Goal: Transaction & Acquisition: Book appointment/travel/reservation

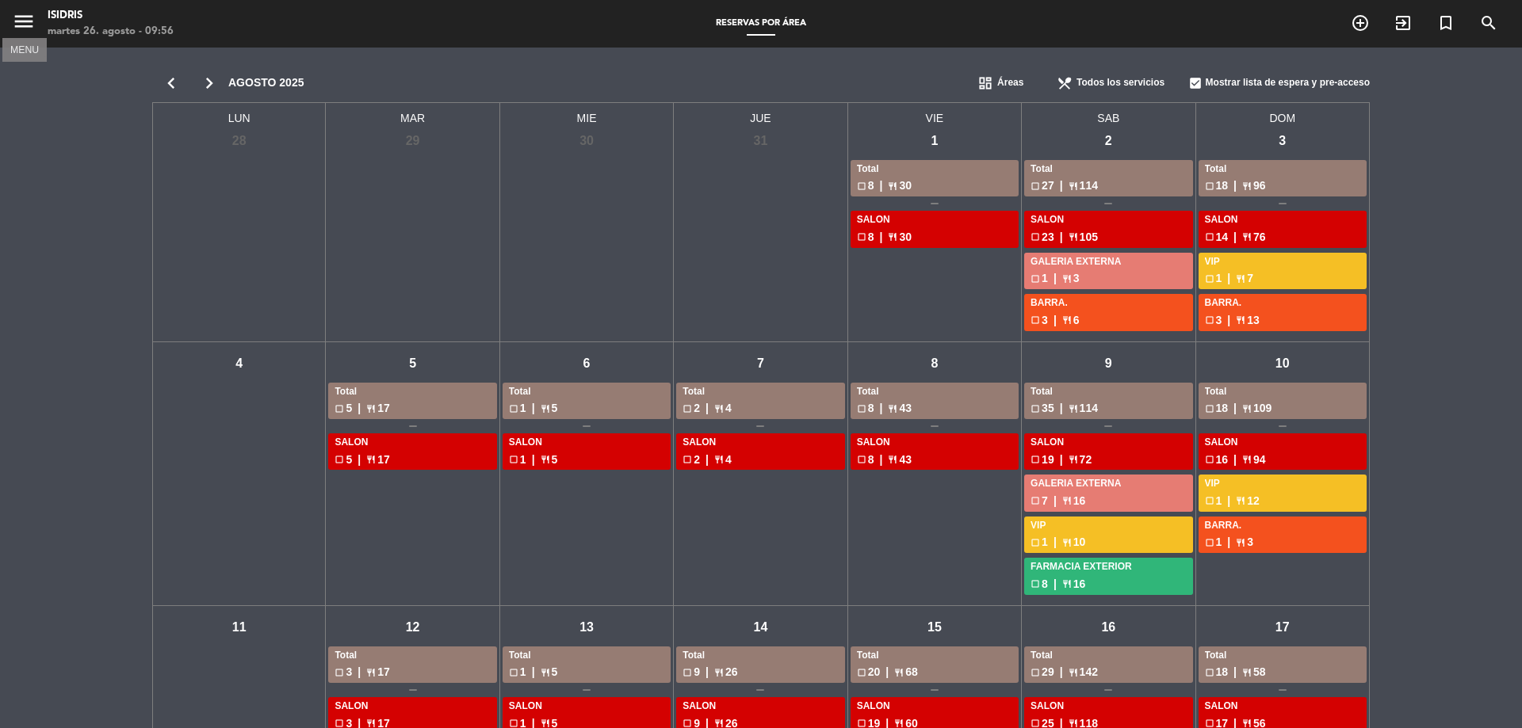
click at [17, 18] on icon "menu" at bounding box center [24, 22] width 24 height 24
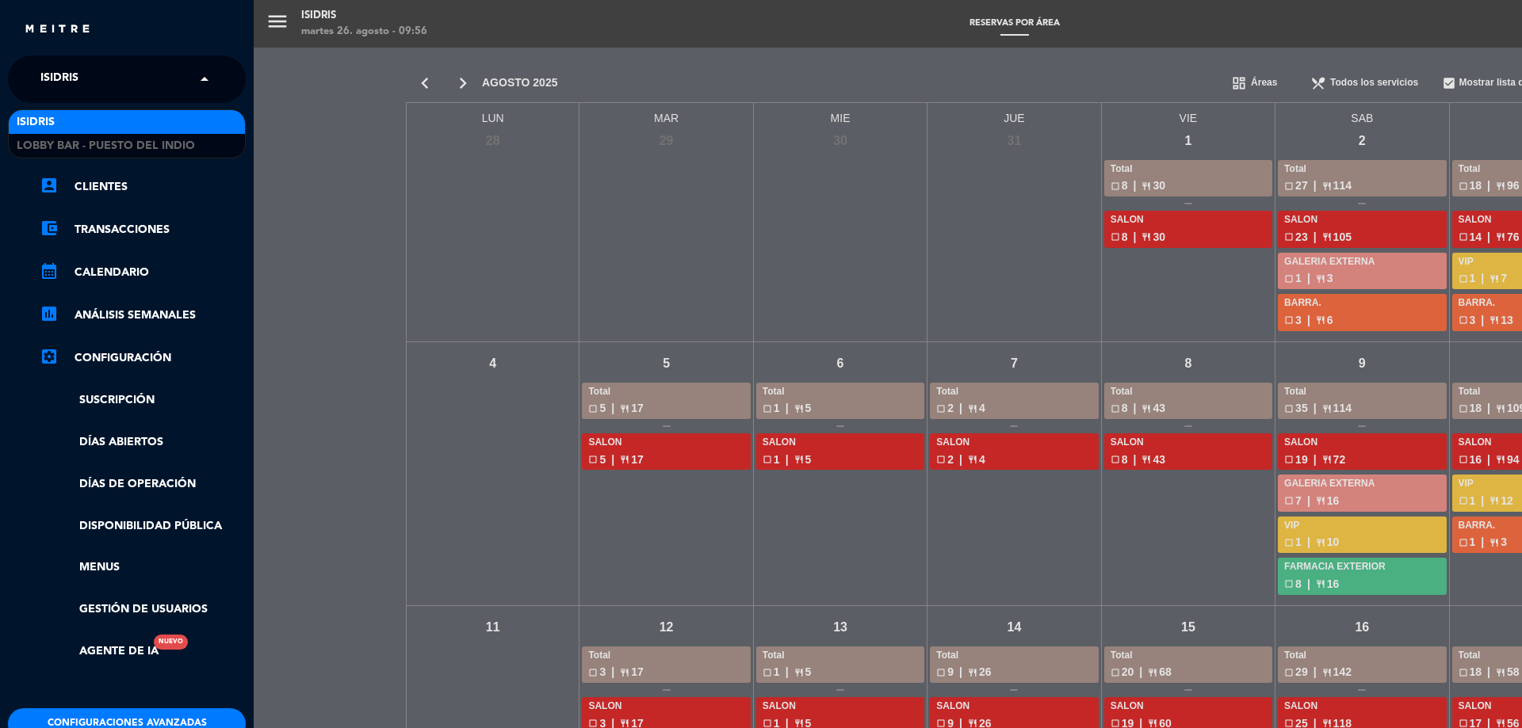
click at [135, 92] on input "text" at bounding box center [128, 80] width 193 height 35
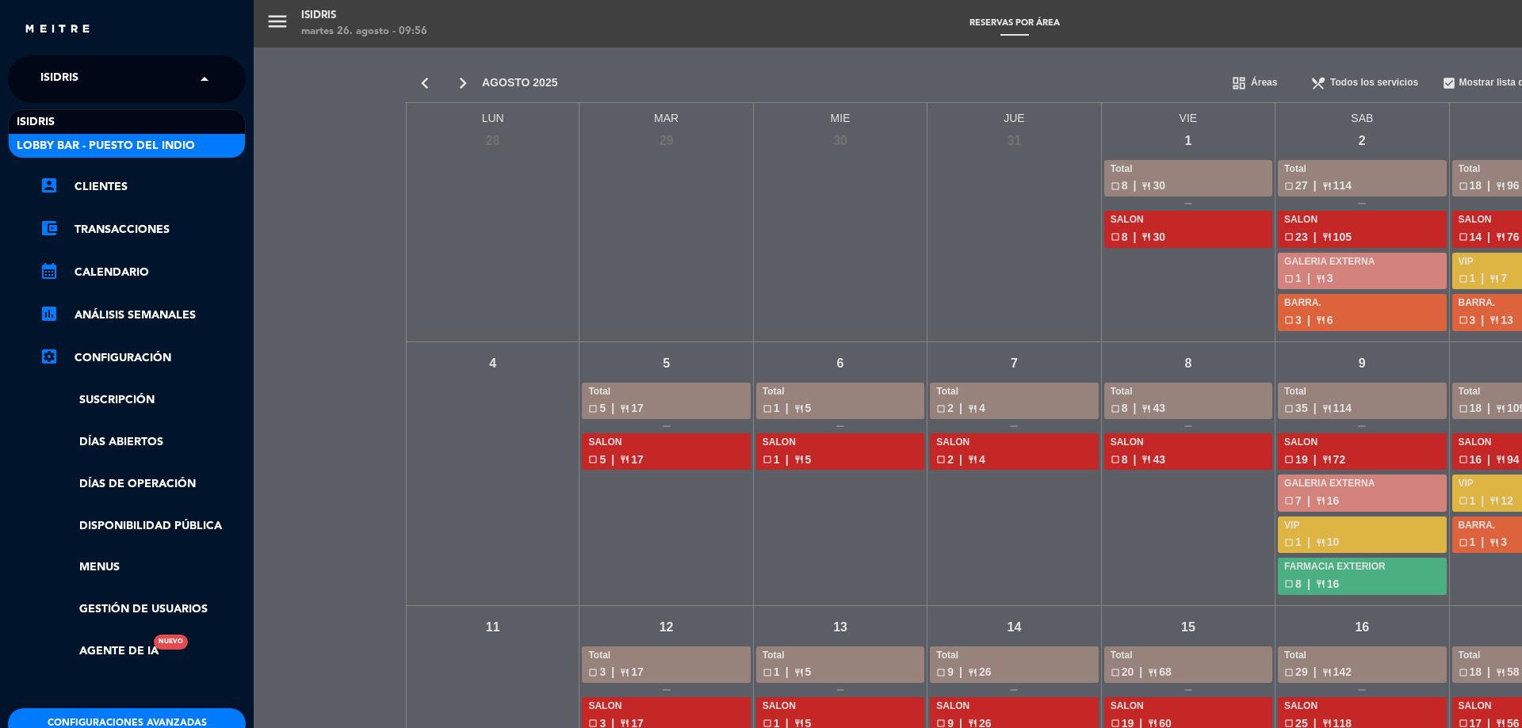
click at [148, 137] on span "Lobby Bar - Puesto del Indio" at bounding box center [106, 146] width 178 height 18
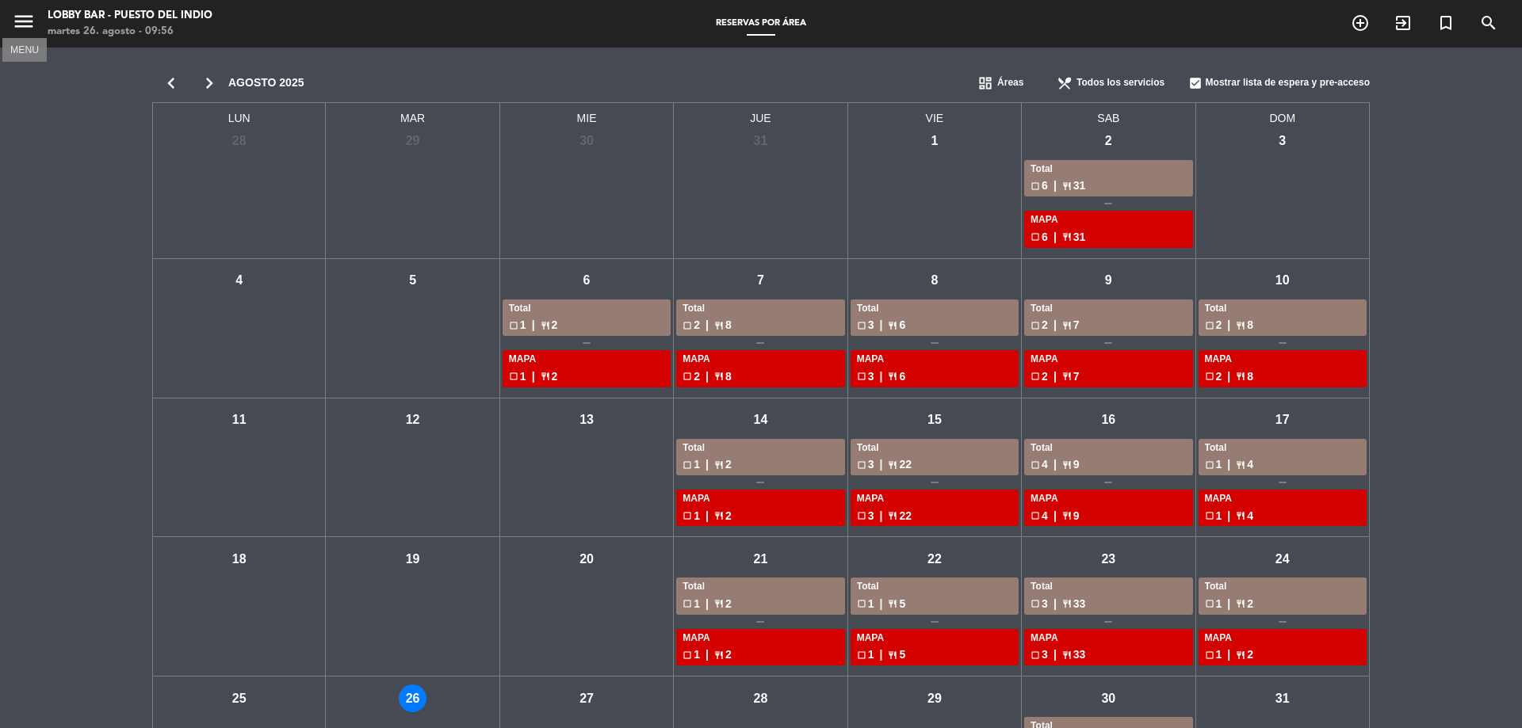
click at [21, 33] on icon "menu" at bounding box center [24, 22] width 24 height 24
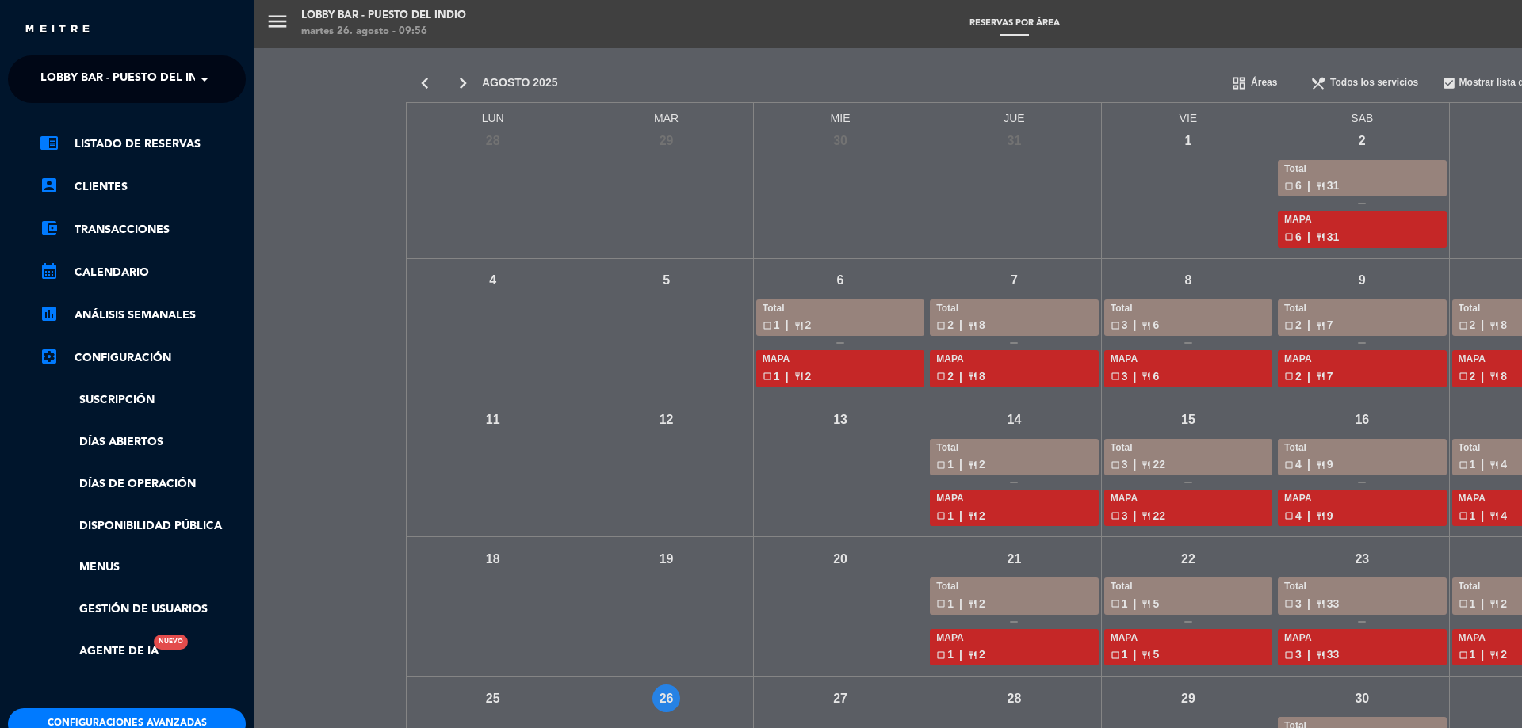
click at [106, 75] on span "Lobby Bar - Puesto del Indio" at bounding box center [129, 79] width 178 height 33
click at [102, 116] on div "isidris" at bounding box center [127, 122] width 236 height 24
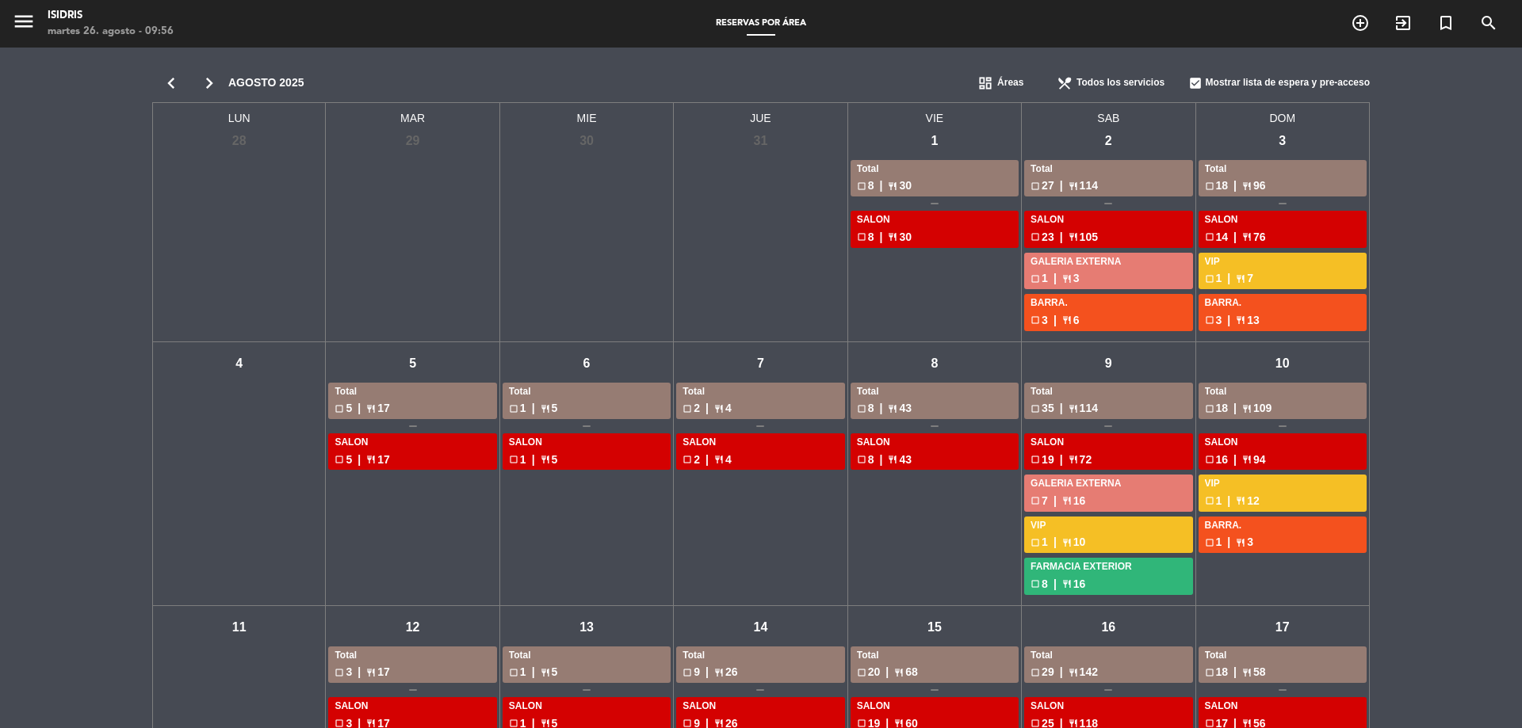
click at [773, 17] on div "Reservas por área" at bounding box center [761, 24] width 106 height 14
click at [1118, 313] on div "check_box_outline_blank 3 | restaurant 6" at bounding box center [1107, 321] width 155 height 18
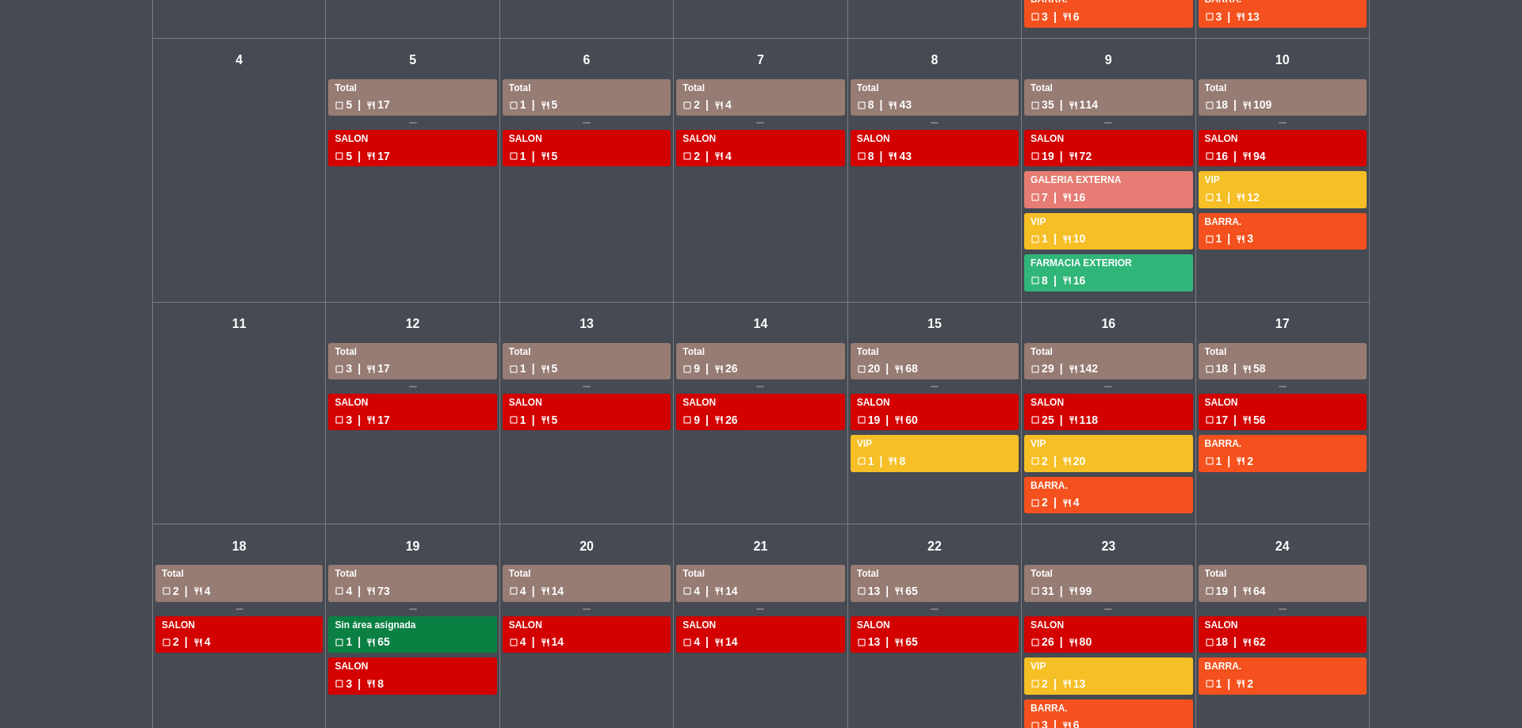
scroll to position [478, 0]
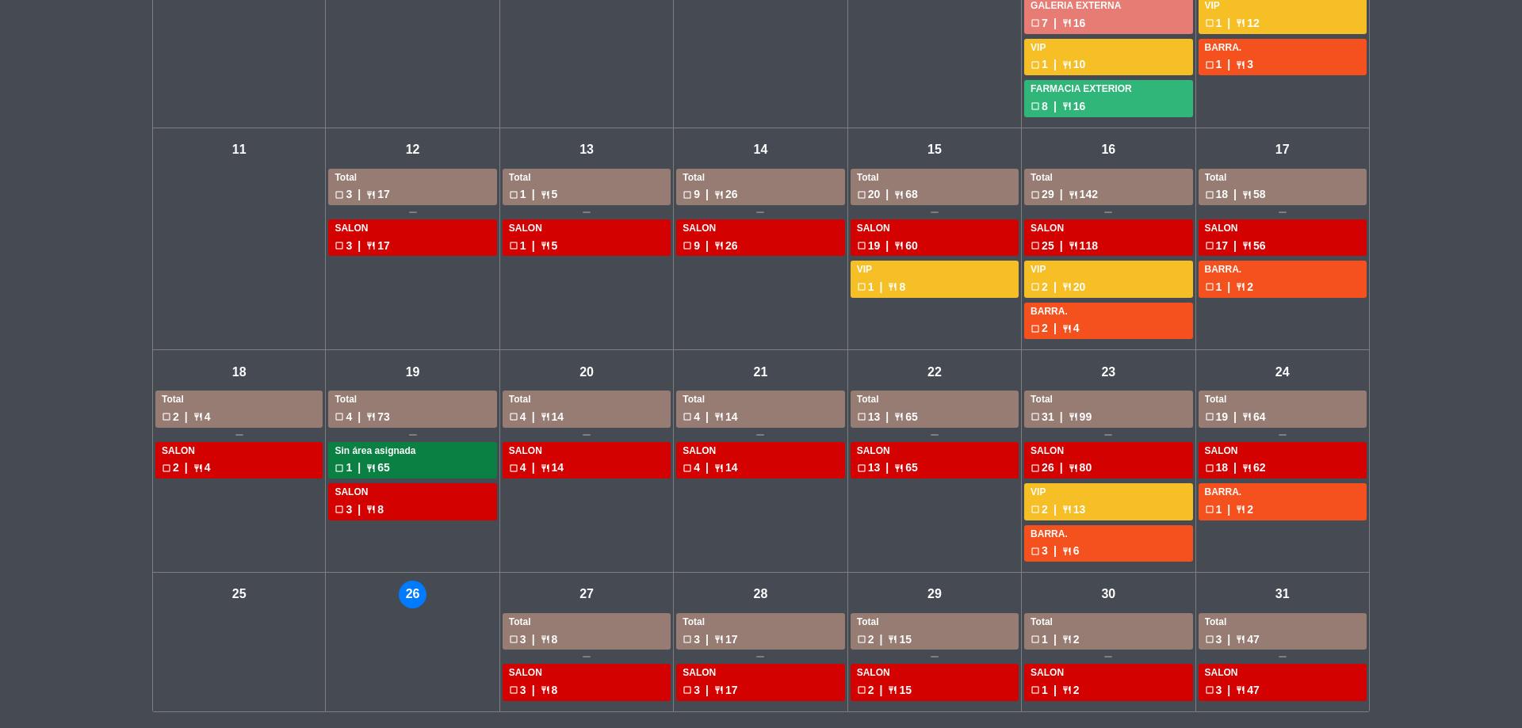
click at [415, 591] on div "mar - 26" at bounding box center [413, 595] width 28 height 28
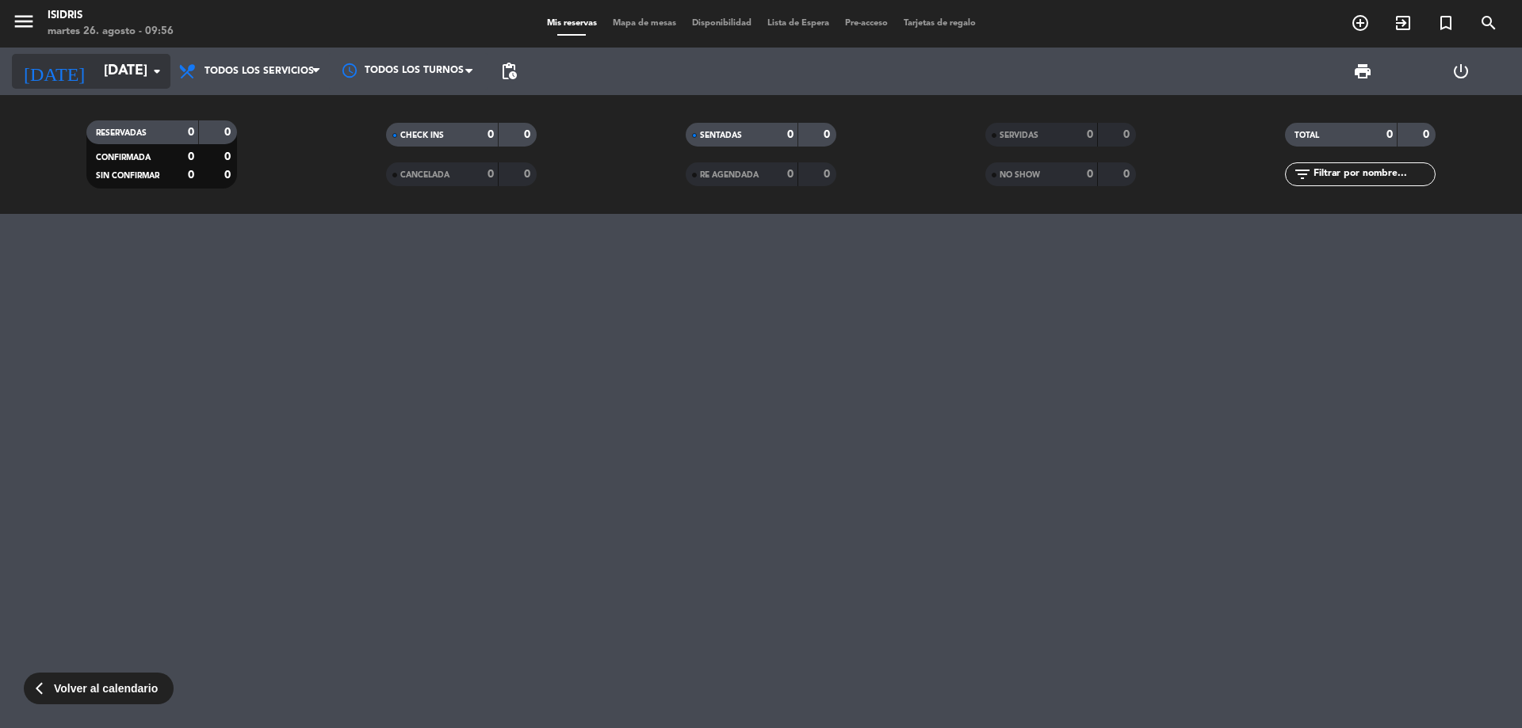
click at [120, 58] on input "[DATE]" at bounding box center [188, 71] width 184 height 32
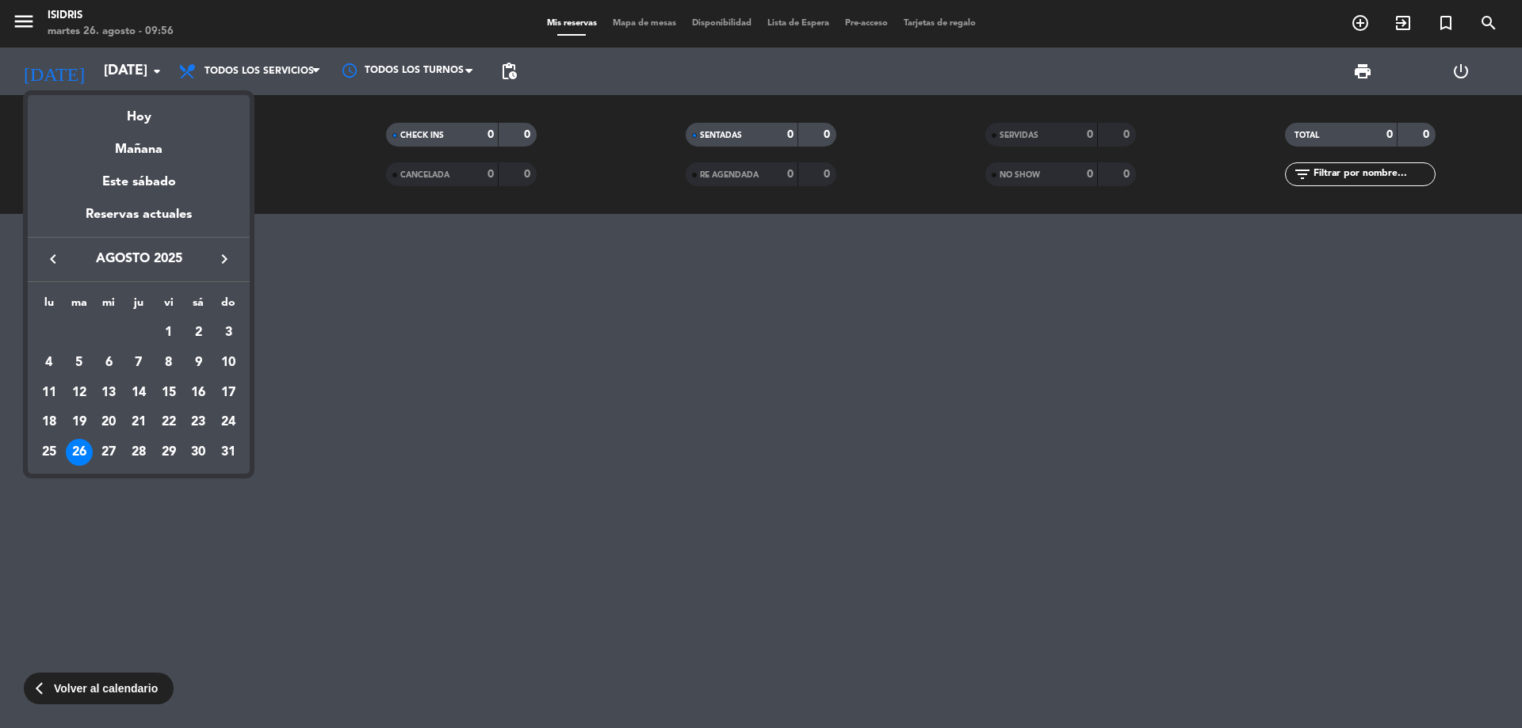
click at [167, 116] on div "Hoy" at bounding box center [139, 111] width 222 height 32
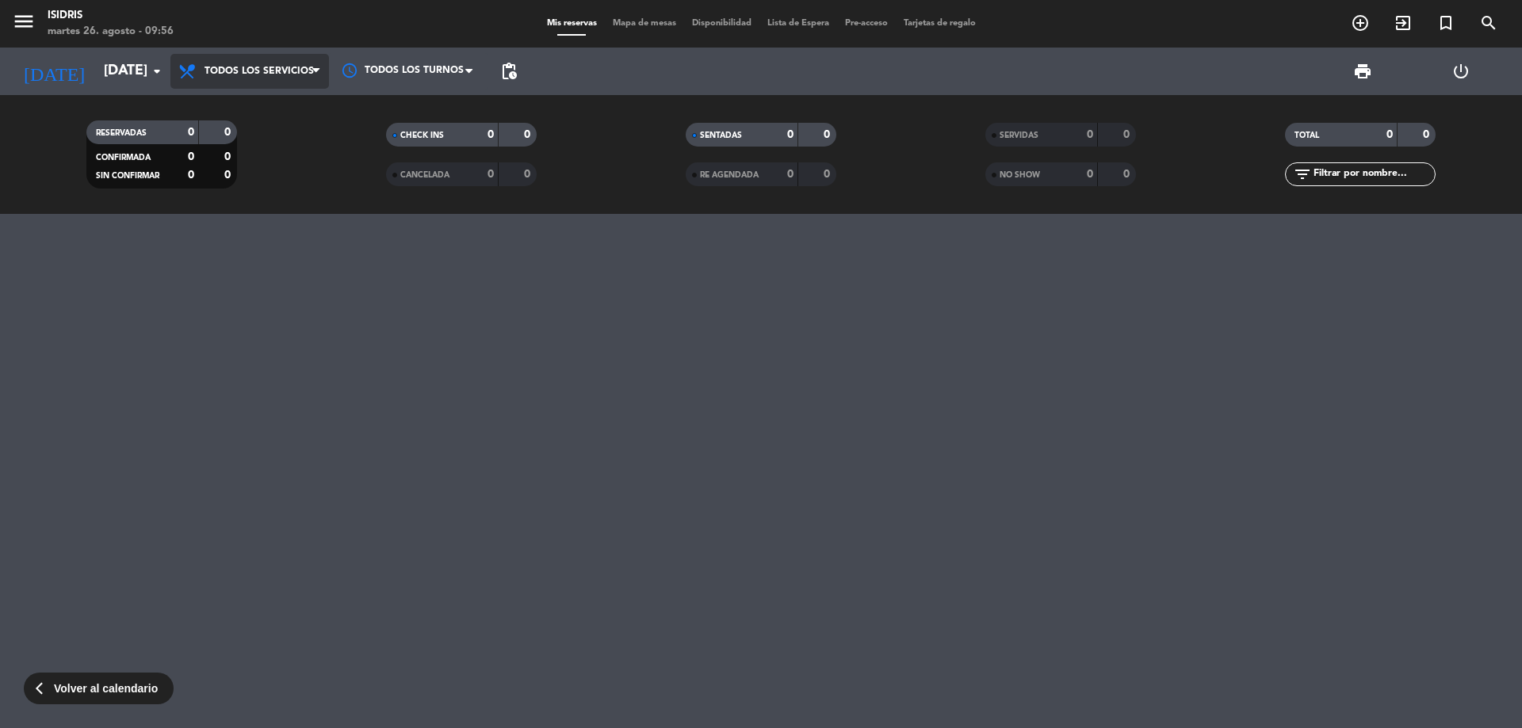
click at [269, 67] on span "Todos los servicios" at bounding box center [258, 71] width 109 height 11
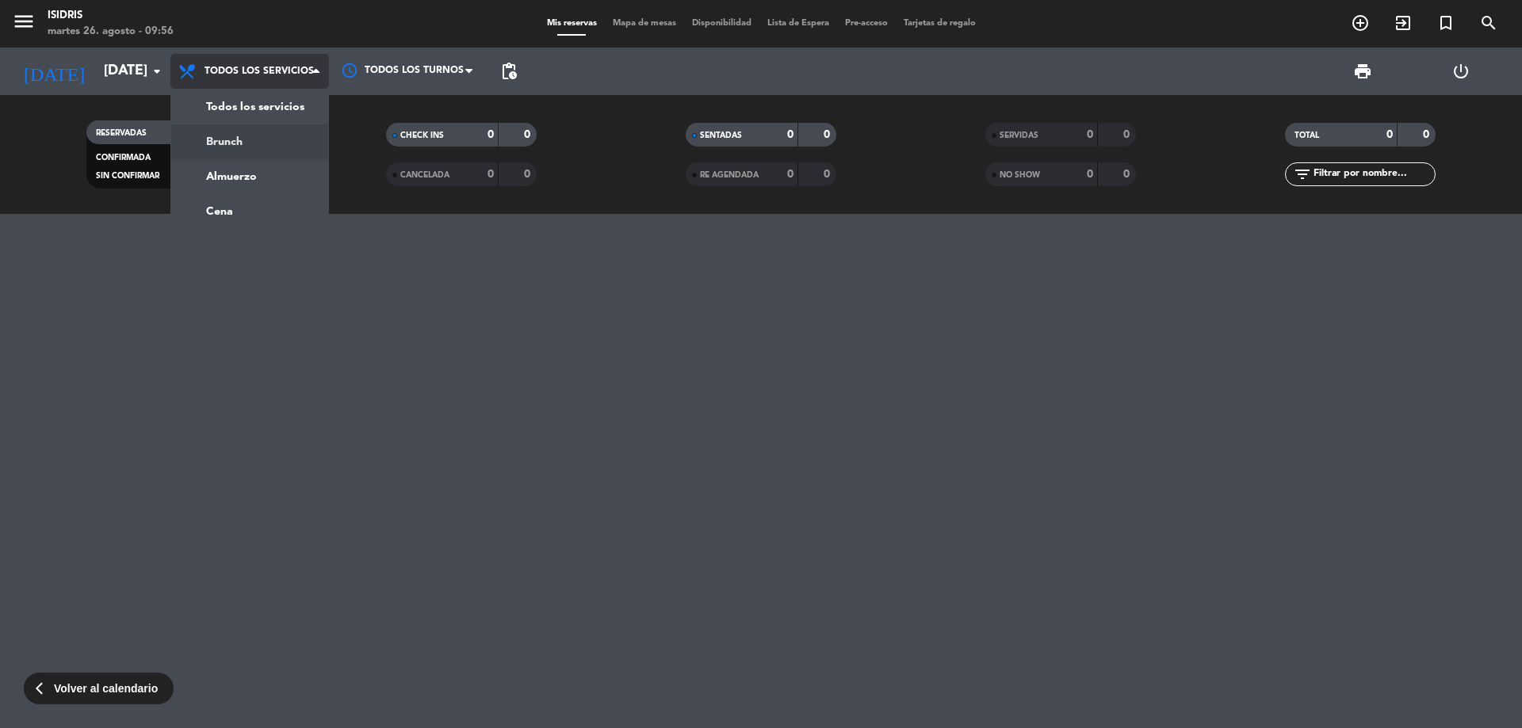
click at [252, 103] on div "menu isidris [DATE] 26. agosto - 09:56 Mis reservas Mapa de mesas Disponibilida…" at bounding box center [761, 107] width 1522 height 214
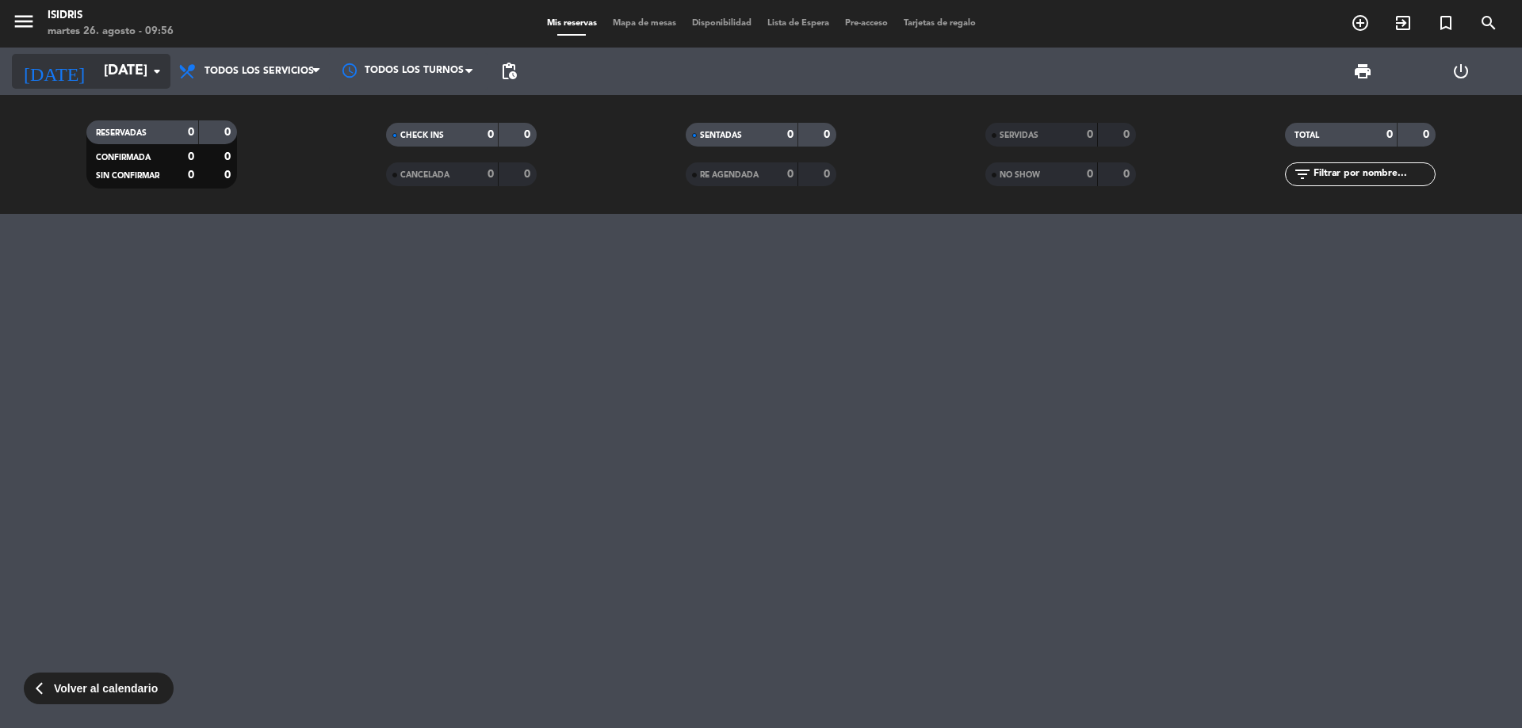
click at [132, 64] on input "[DATE]" at bounding box center [188, 71] width 184 height 32
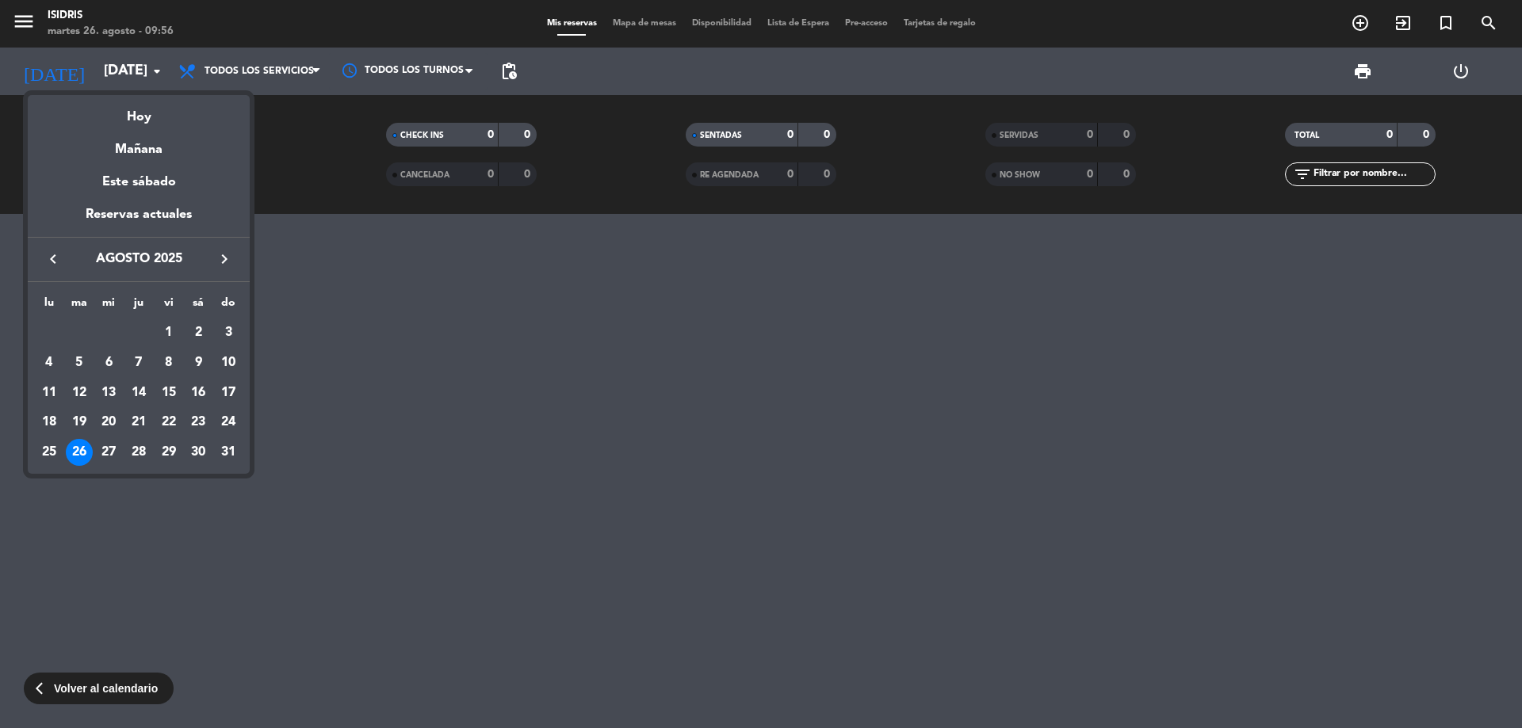
click at [298, 68] on div at bounding box center [761, 364] width 1522 height 728
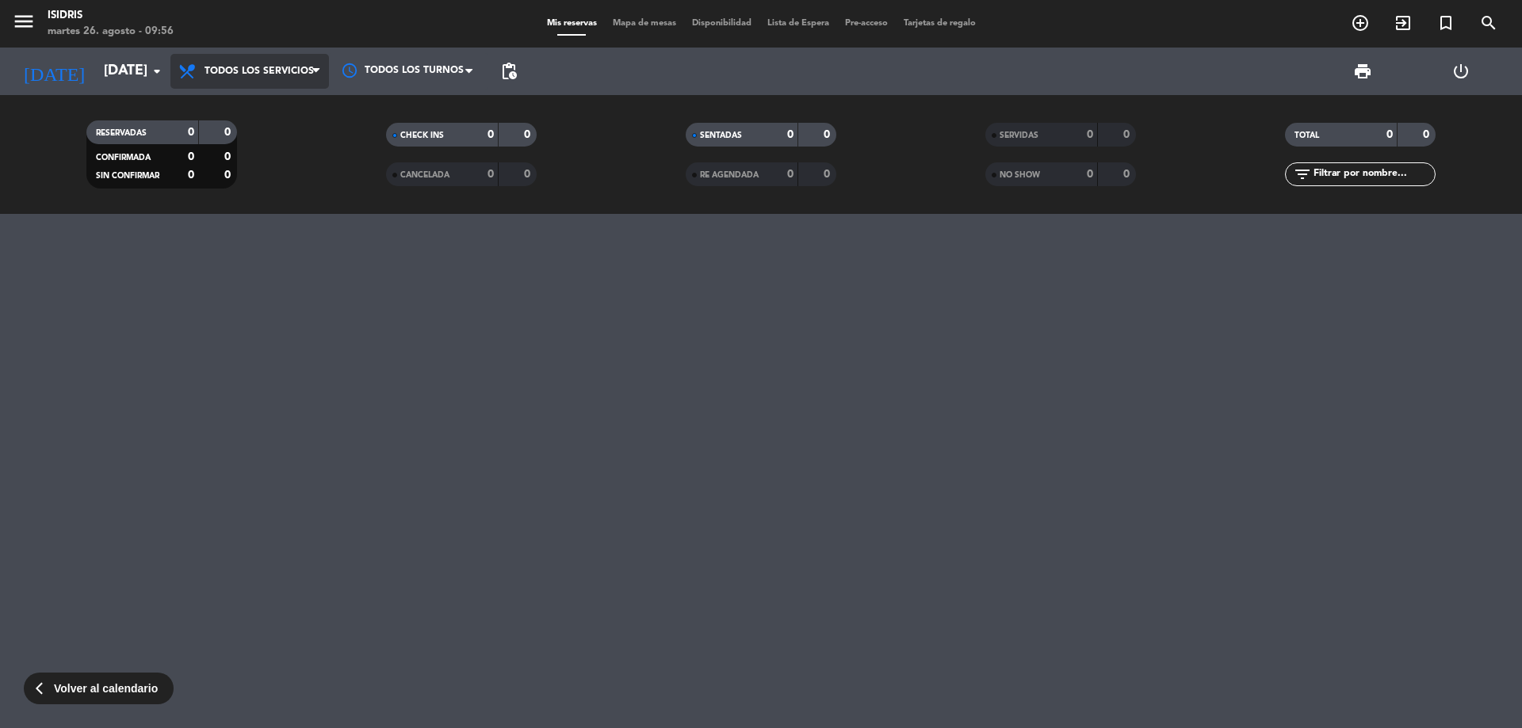
click at [294, 75] on span "Todos los servicios" at bounding box center [258, 71] width 109 height 11
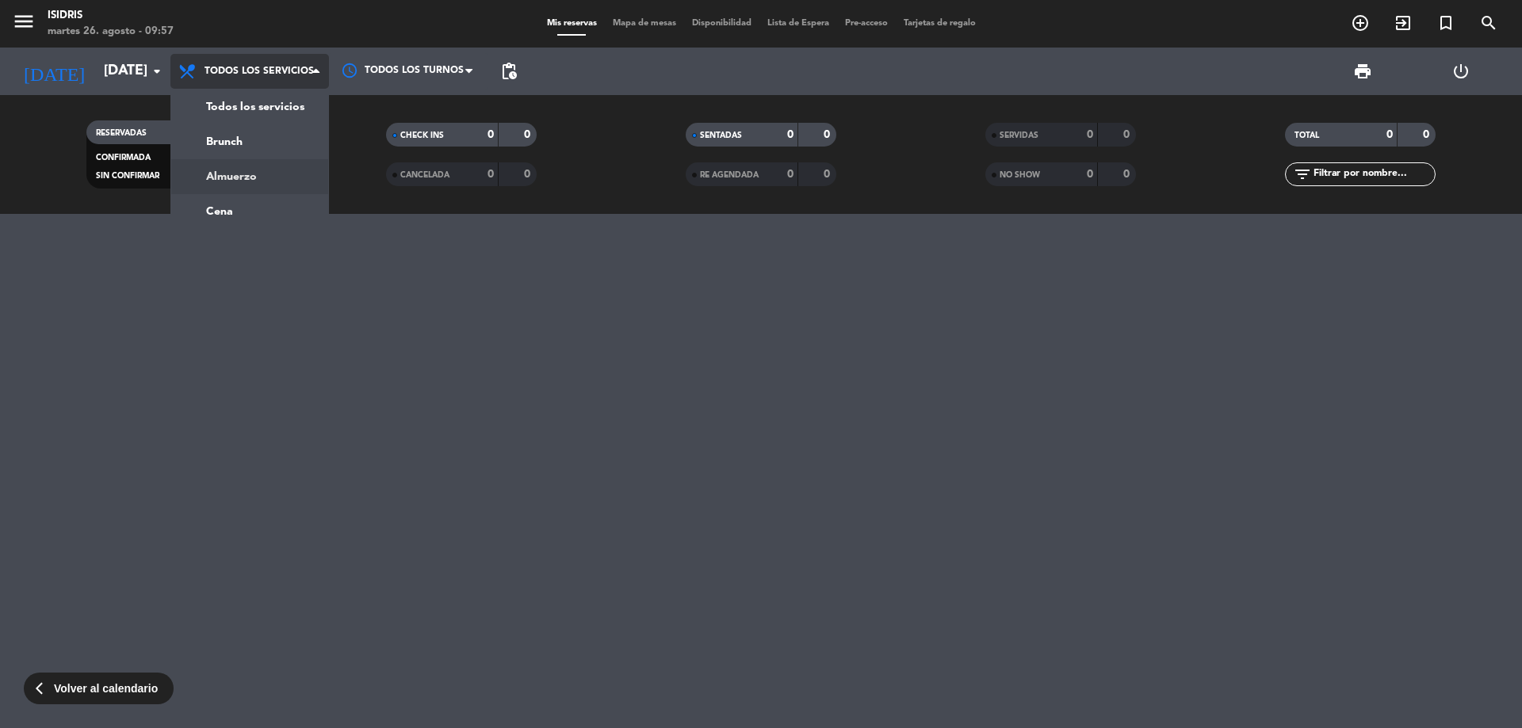
click at [280, 208] on div "menu isidris [DATE] 26. agosto - 09:57 Mis reservas Mapa de mesas Disponibilida…" at bounding box center [761, 107] width 1522 height 214
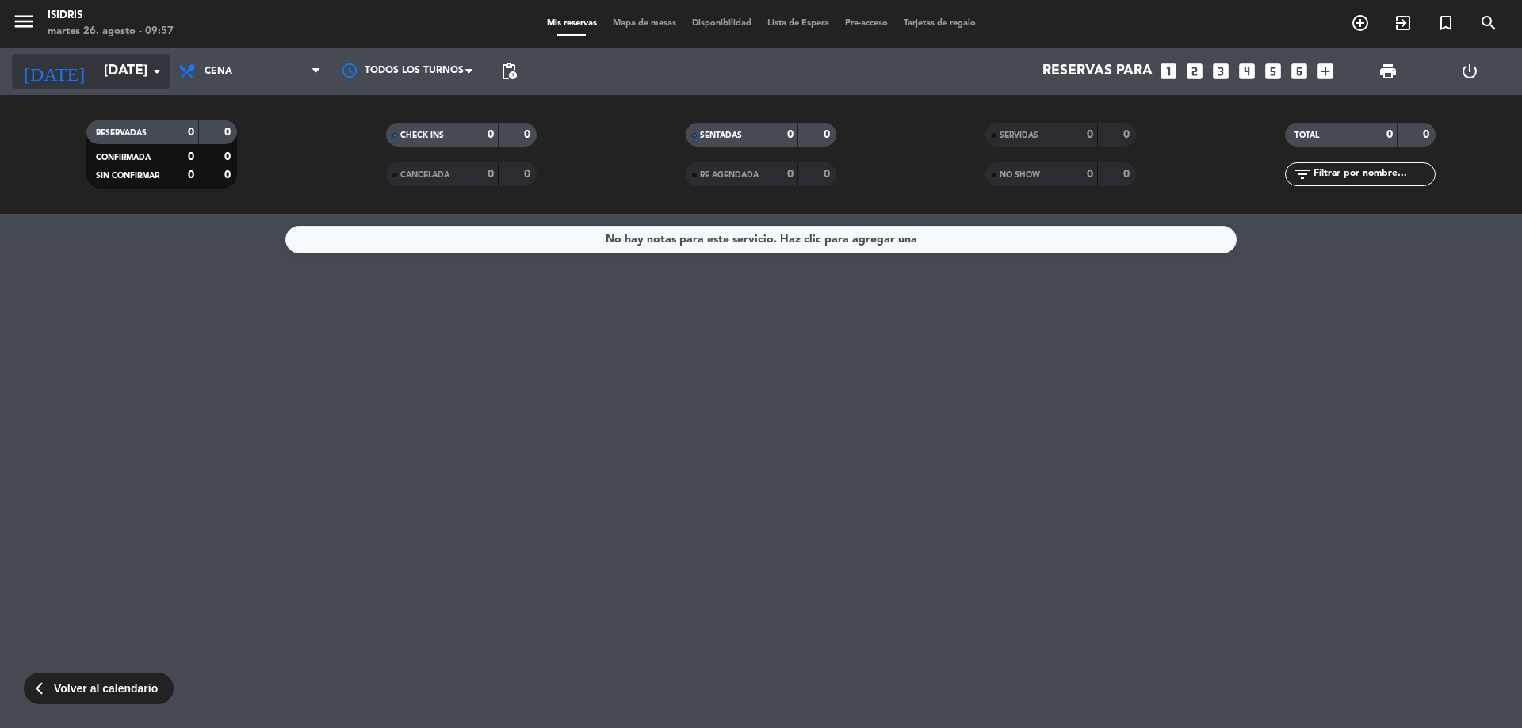
click at [96, 56] on input "[DATE]" at bounding box center [188, 71] width 184 height 32
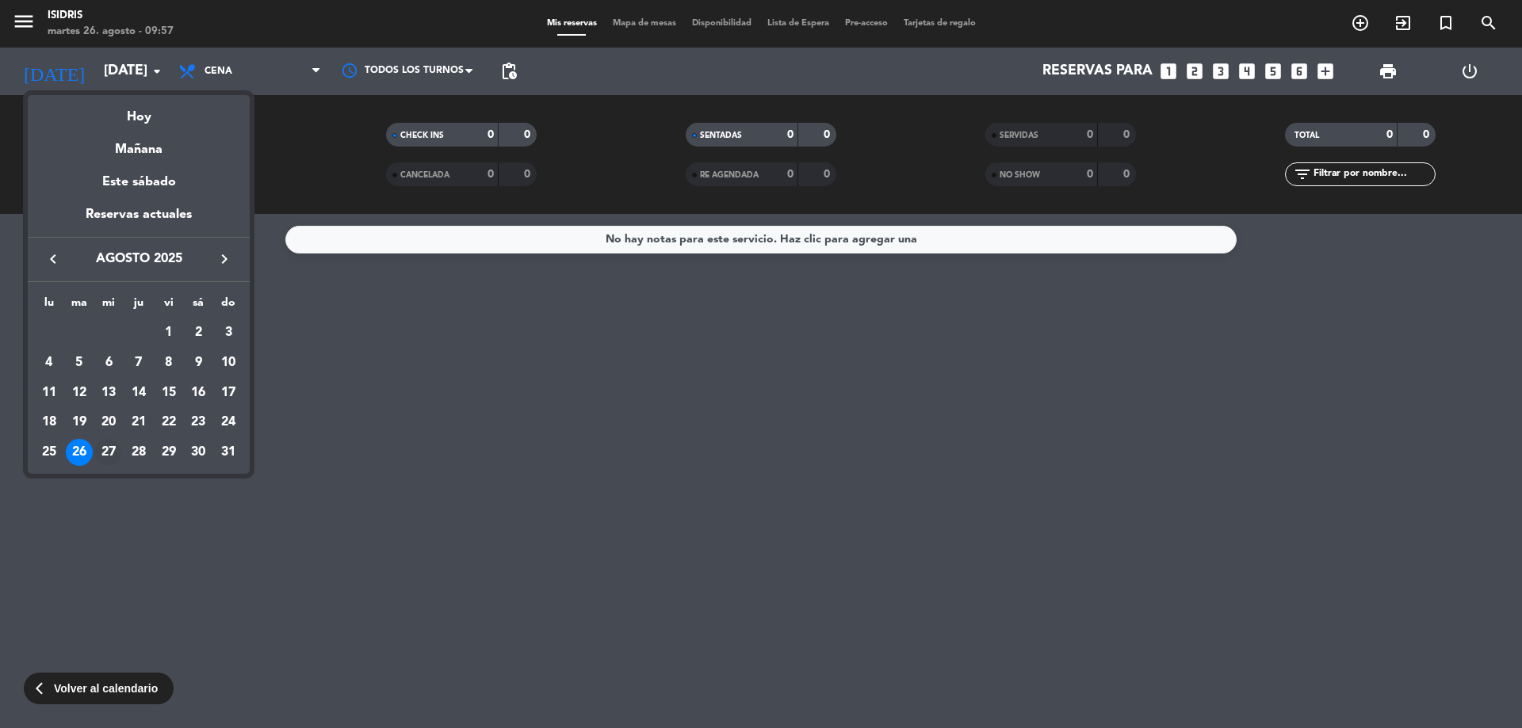
click at [102, 459] on div "27" at bounding box center [108, 452] width 27 height 27
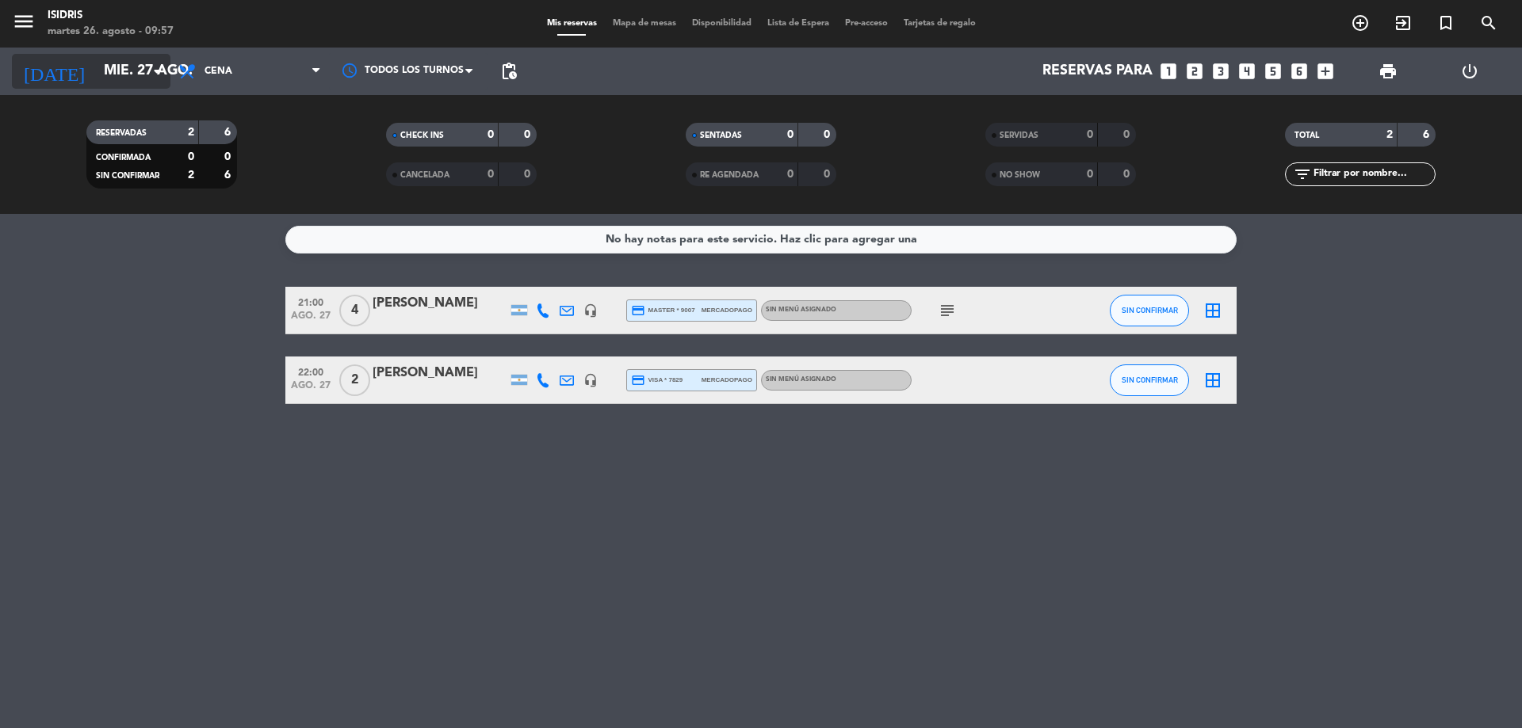
click at [107, 67] on input "mié. 27 ago." at bounding box center [188, 71] width 184 height 32
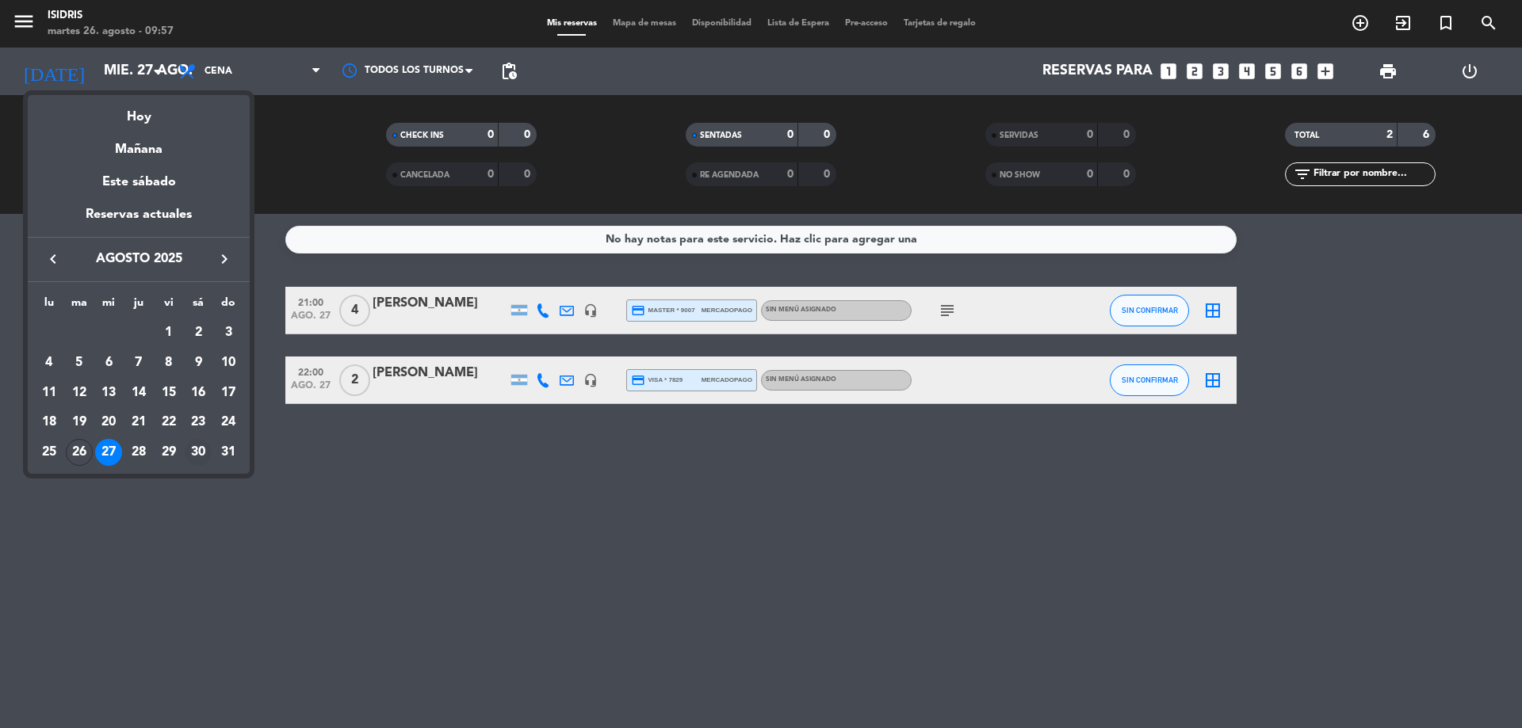
click at [197, 453] on div "30" at bounding box center [198, 452] width 27 height 27
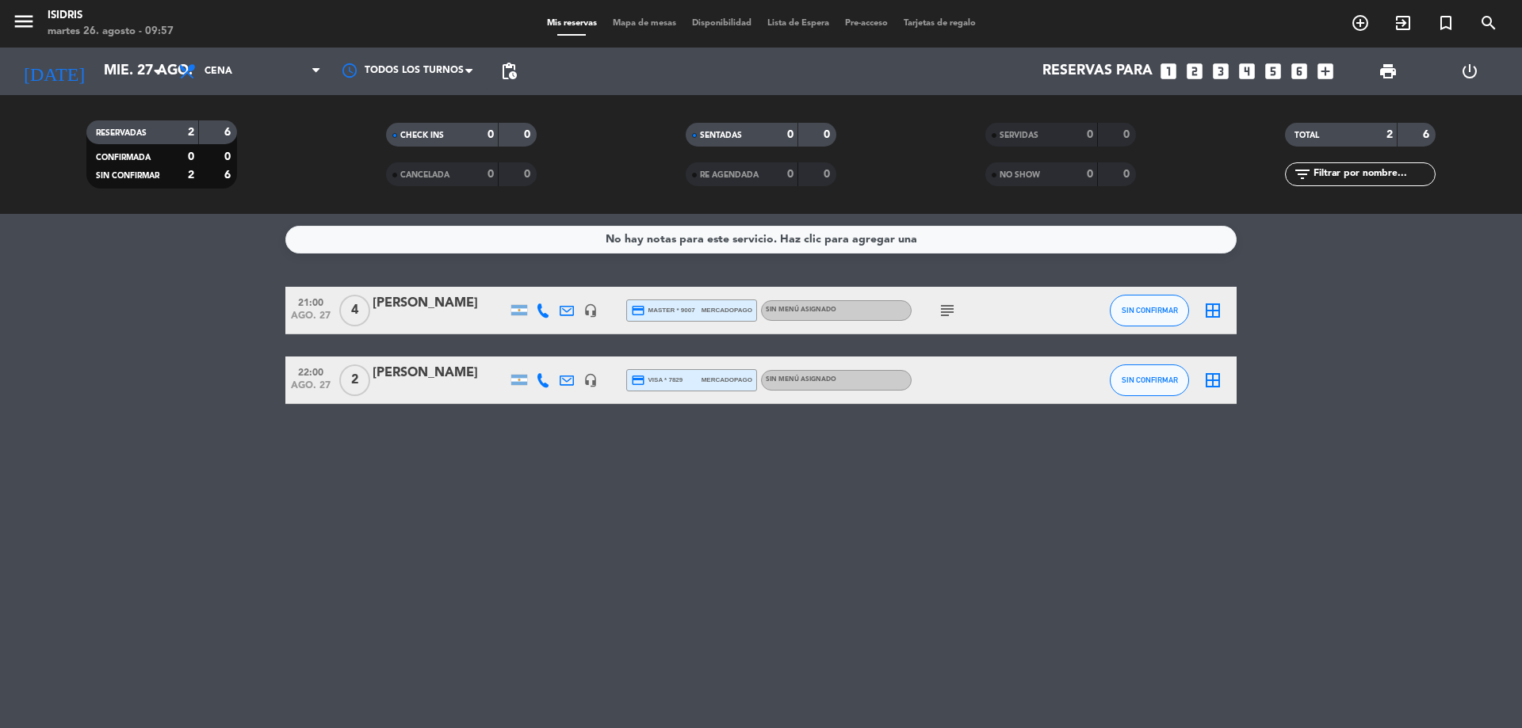
type input "sáb. 30 ago."
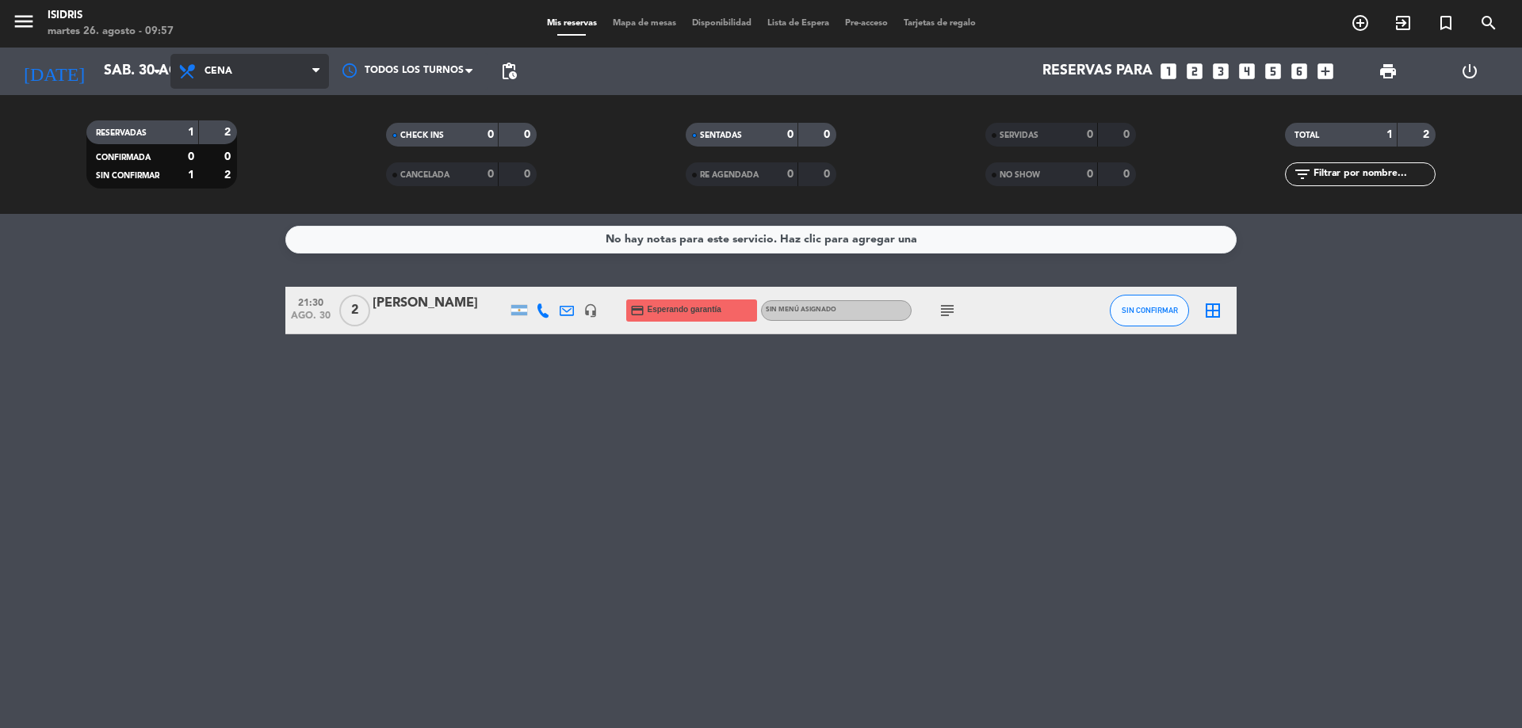
click at [255, 65] on span "Cena" at bounding box center [249, 71] width 159 height 35
click at [287, 175] on div "menu isidris [DATE] 26. agosto - 09:57 Mis reservas Mapa de mesas Disponibilida…" at bounding box center [761, 107] width 1522 height 214
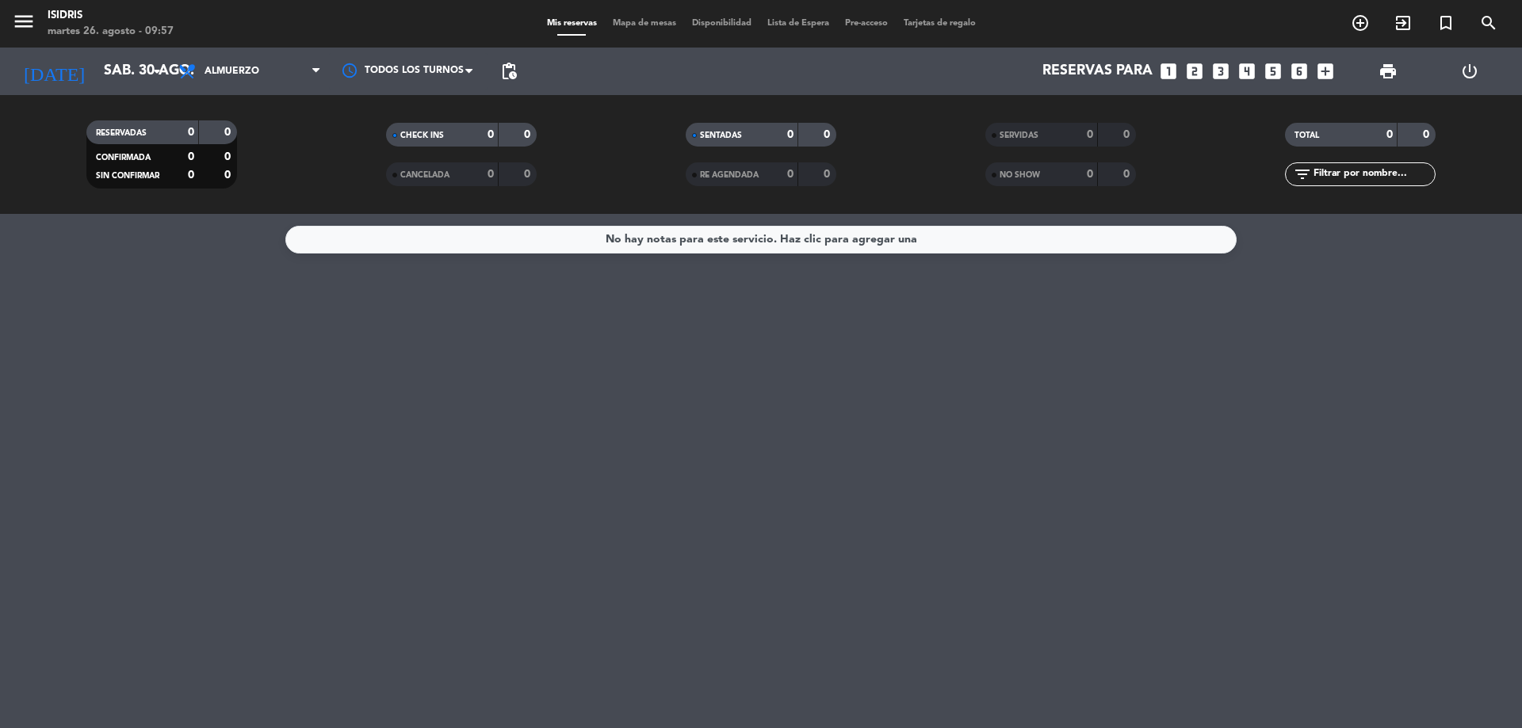
click at [1190, 65] on icon "looks_two" at bounding box center [1194, 71] width 21 height 21
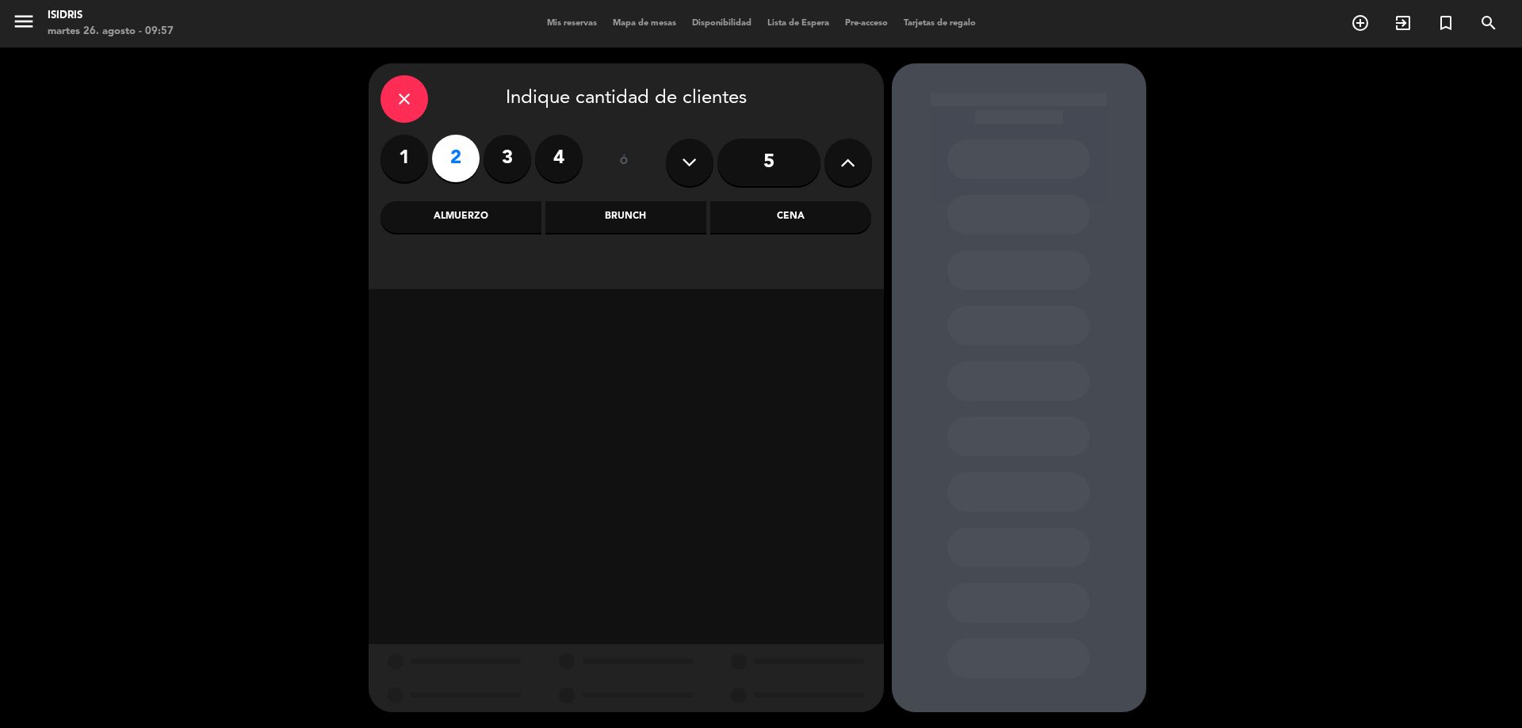
click at [477, 211] on div "Almuerzo" at bounding box center [460, 217] width 161 height 32
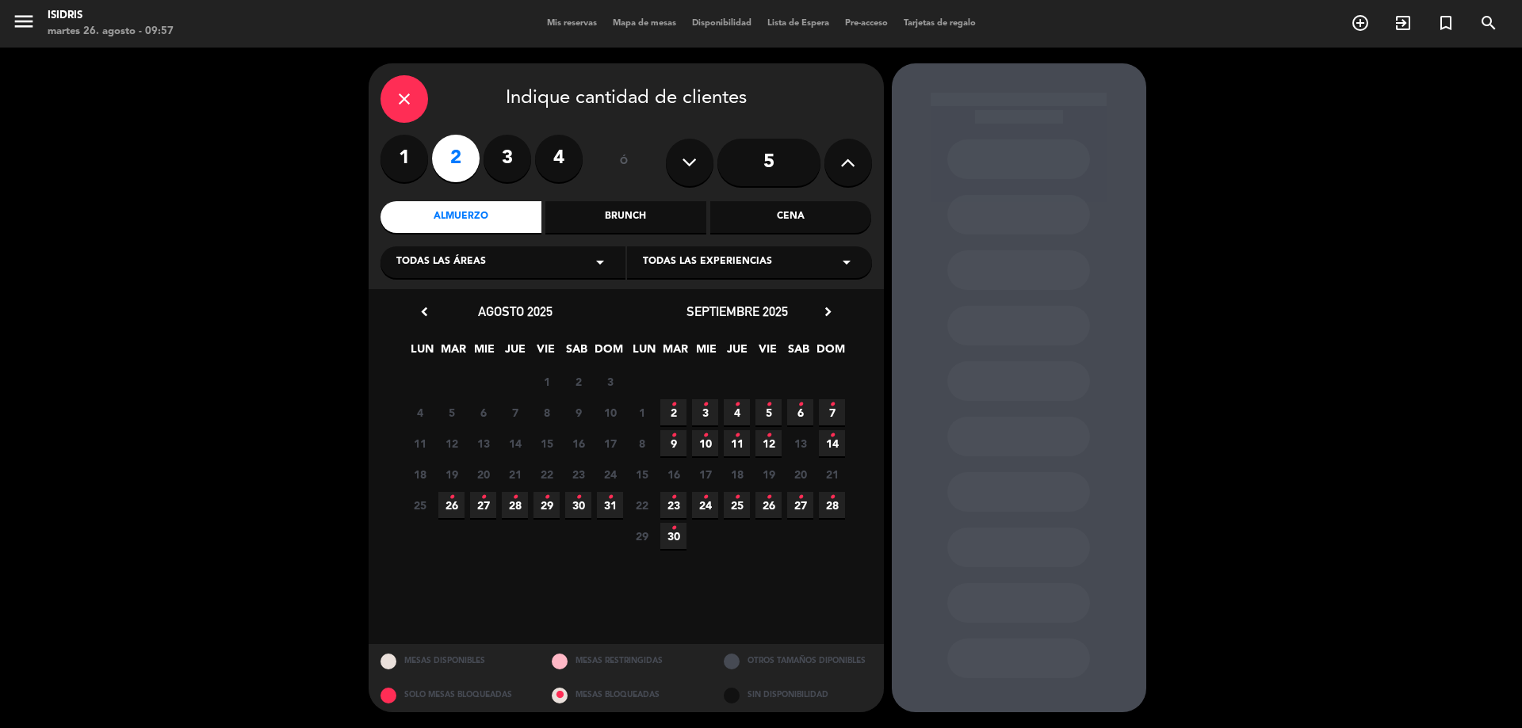
click at [572, 505] on span "30 •" at bounding box center [578, 505] width 26 height 26
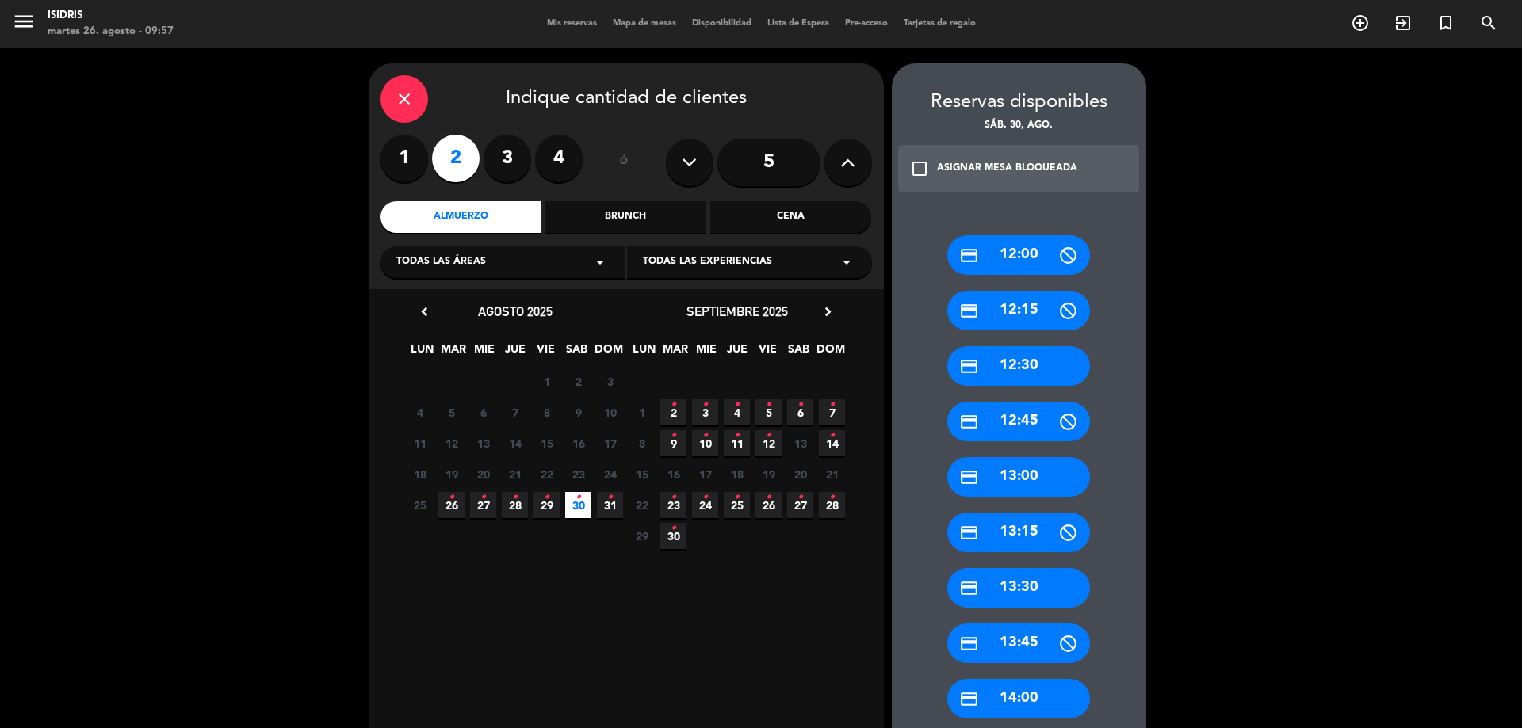
click at [1019, 587] on div "credit_card 13:30" at bounding box center [1018, 588] width 143 height 40
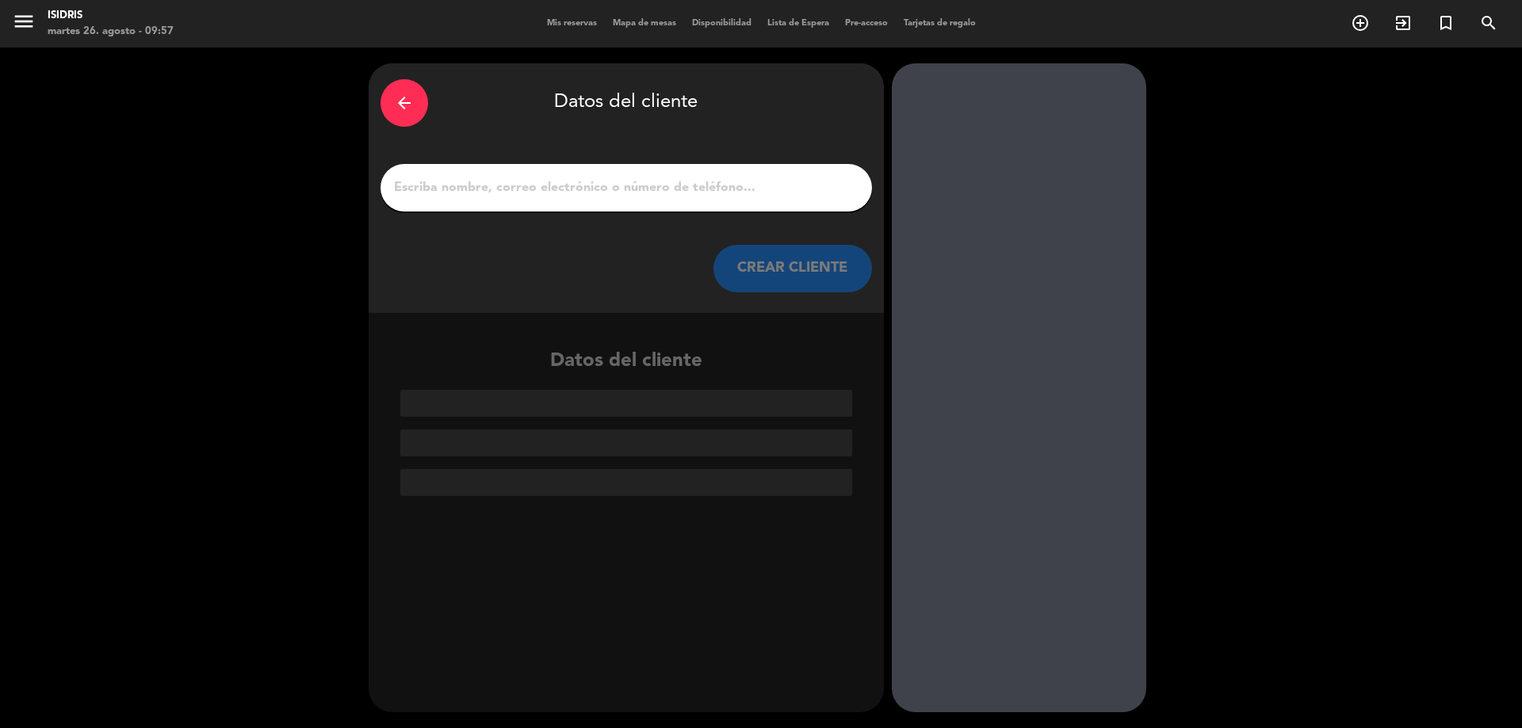
click at [720, 185] on input "1" at bounding box center [626, 188] width 468 height 22
paste input "[PERSON_NAME]"
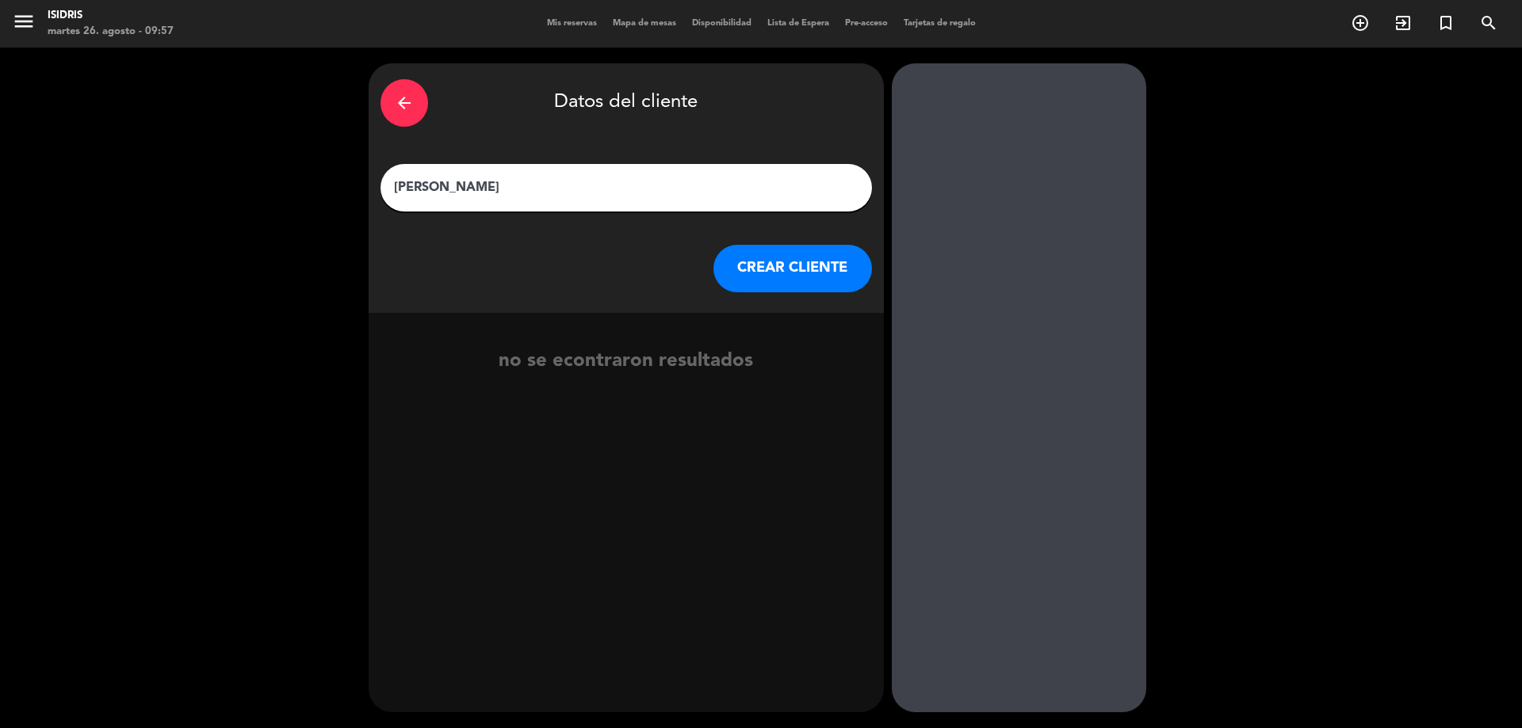
type input "[PERSON_NAME]"
click at [822, 271] on button "CREAR CLIENTE" at bounding box center [792, 269] width 159 height 48
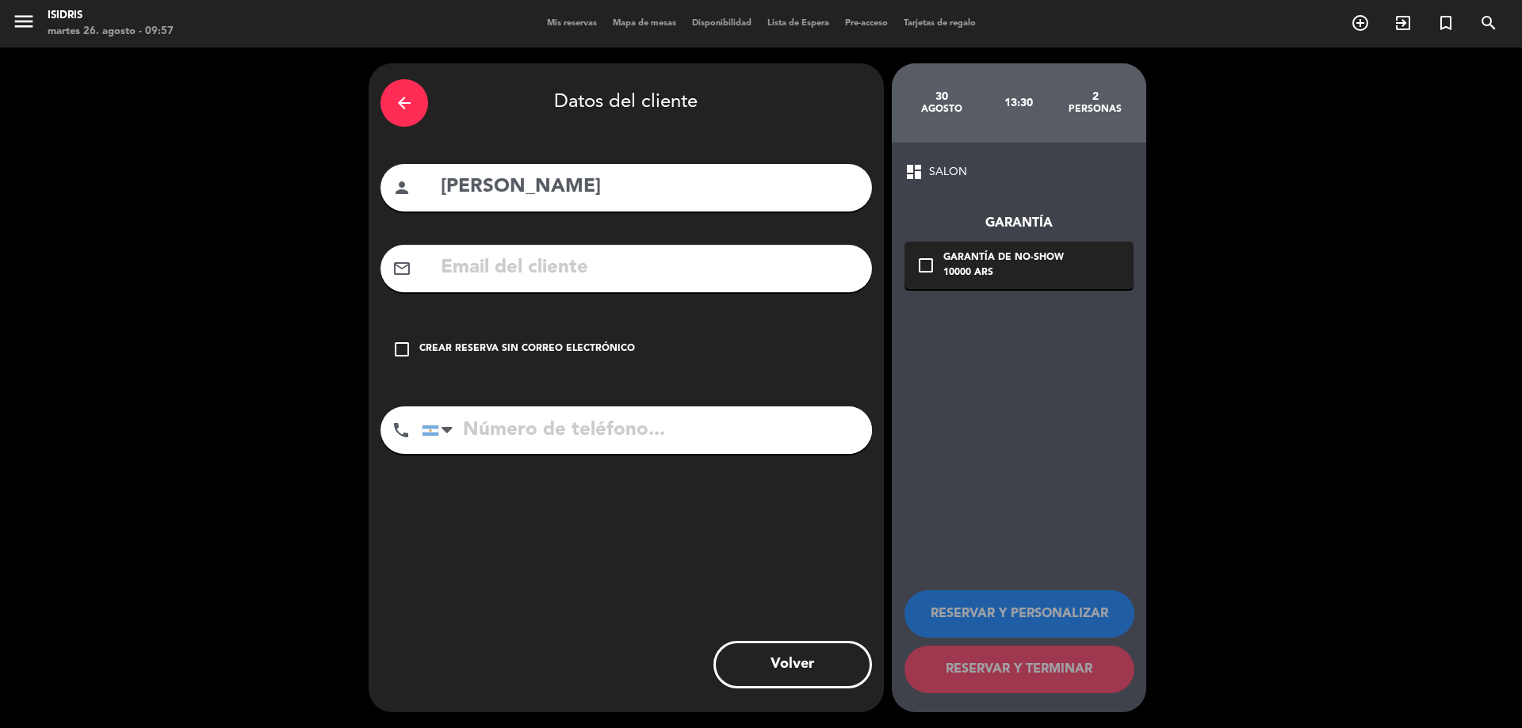
click at [587, 425] on input "tel" at bounding box center [647, 431] width 450 height 48
paste input "[PHONE_NUMBER]"
type input "[PHONE_NUMBER]"
click at [598, 331] on div "check_box_outline_blank Crear reserva sin correo electrónico" at bounding box center [625, 350] width 491 height 48
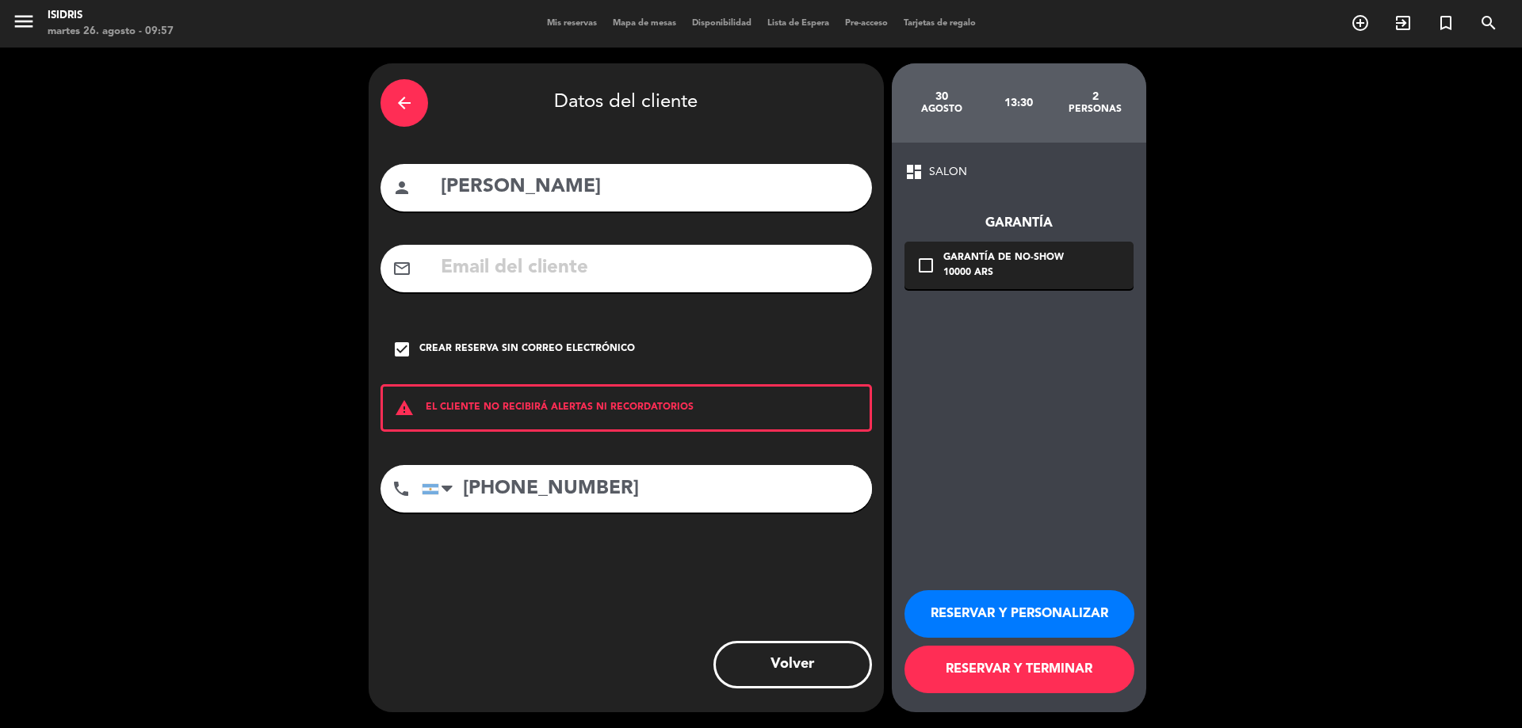
click at [1105, 617] on button "RESERVAR Y PERSONALIZAR" at bounding box center [1019, 615] width 230 height 48
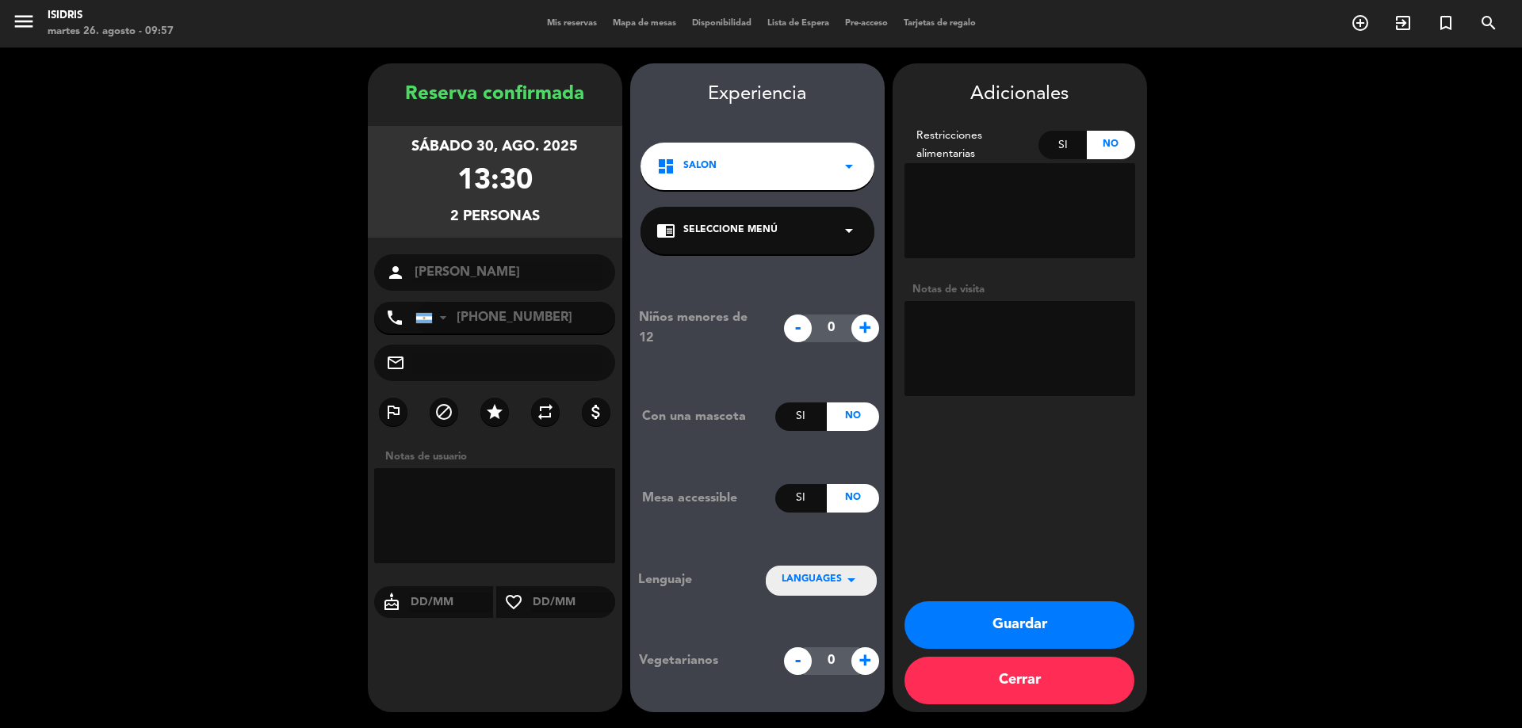
drag, startPoint x: 1045, startPoint y: 370, endPoint x: 1061, endPoint y: 361, distance: 17.8
click at [1061, 361] on textarea at bounding box center [1019, 348] width 231 height 95
type textarea "PASA BV"
click at [1019, 614] on button "Guardar" at bounding box center [1019, 626] width 230 height 48
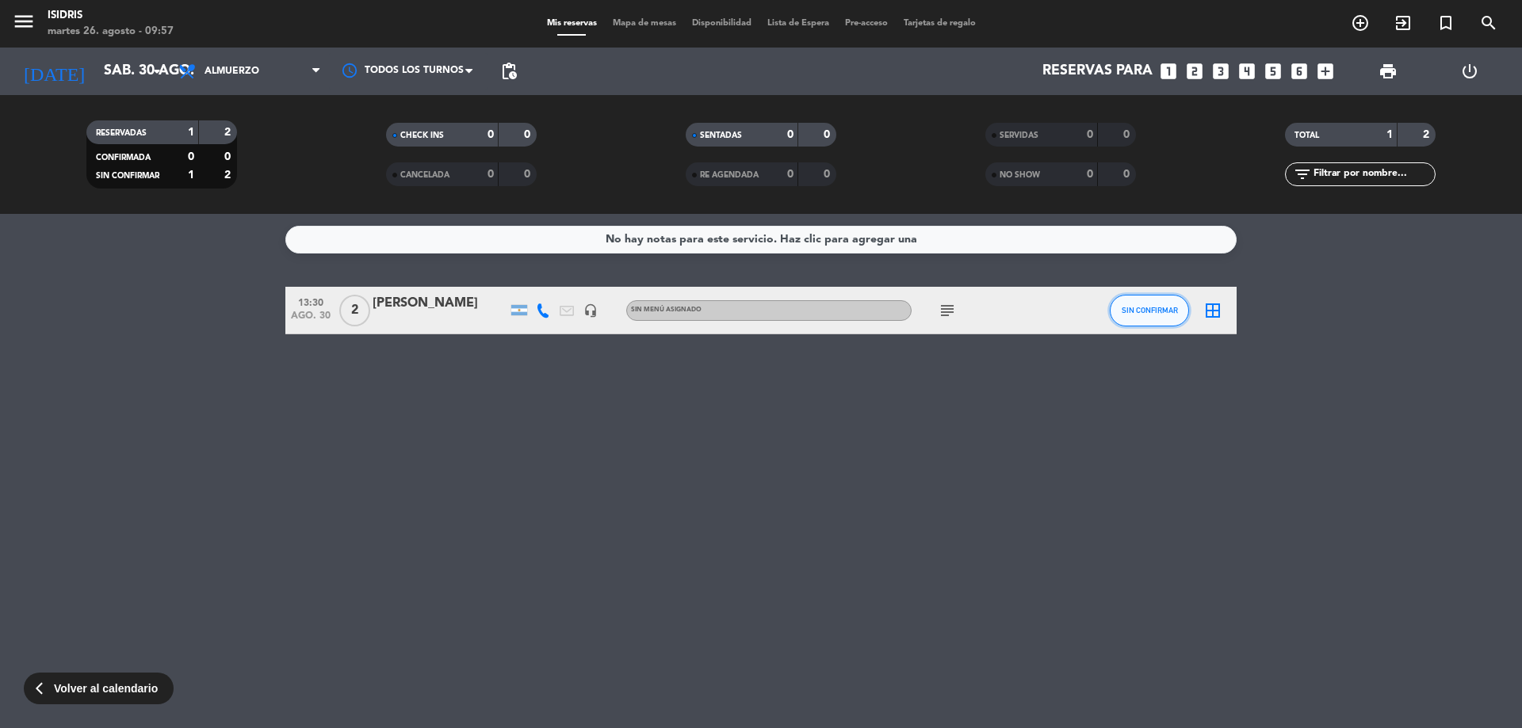
click at [1160, 310] on span "SIN CONFIRMAR" at bounding box center [1150, 310] width 56 height 9
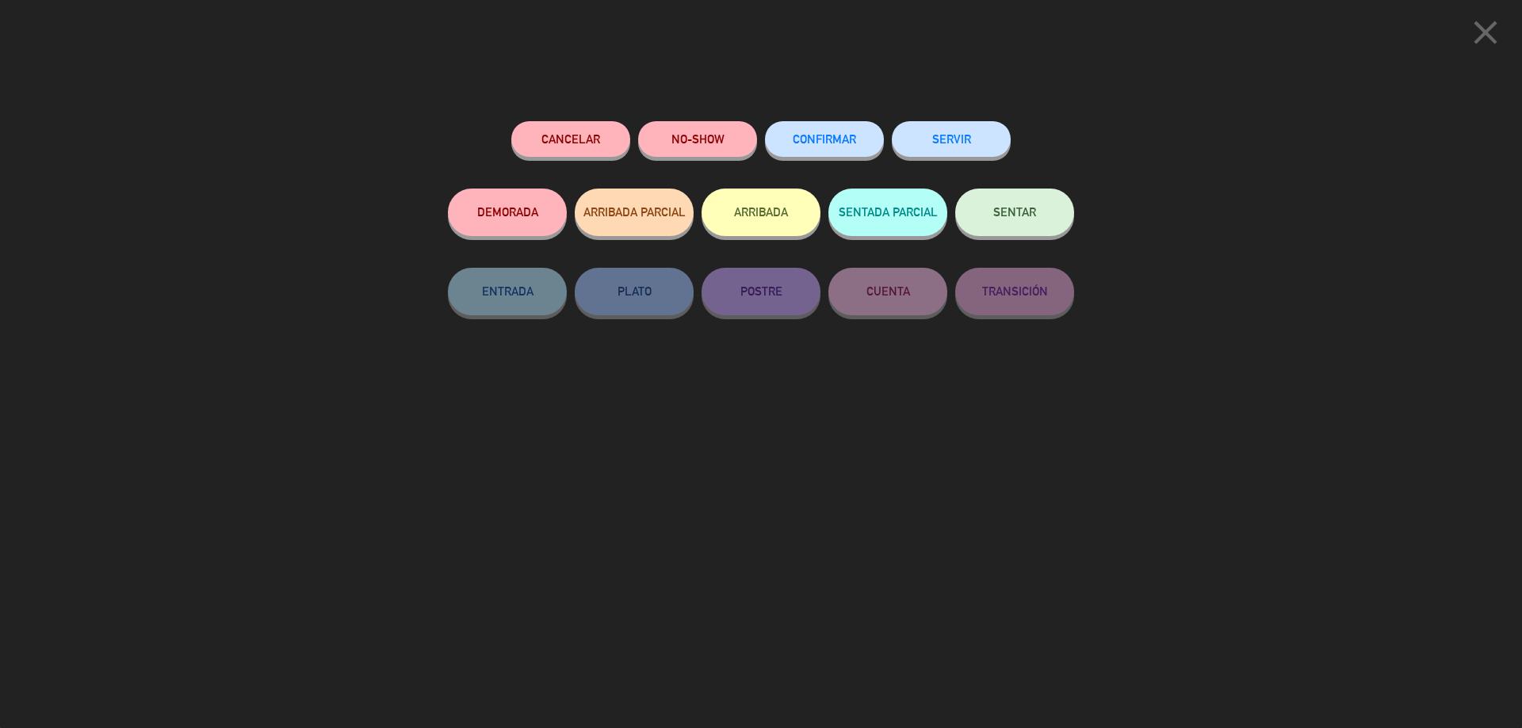
click at [789, 140] on button "CONFIRMAR" at bounding box center [824, 139] width 119 height 36
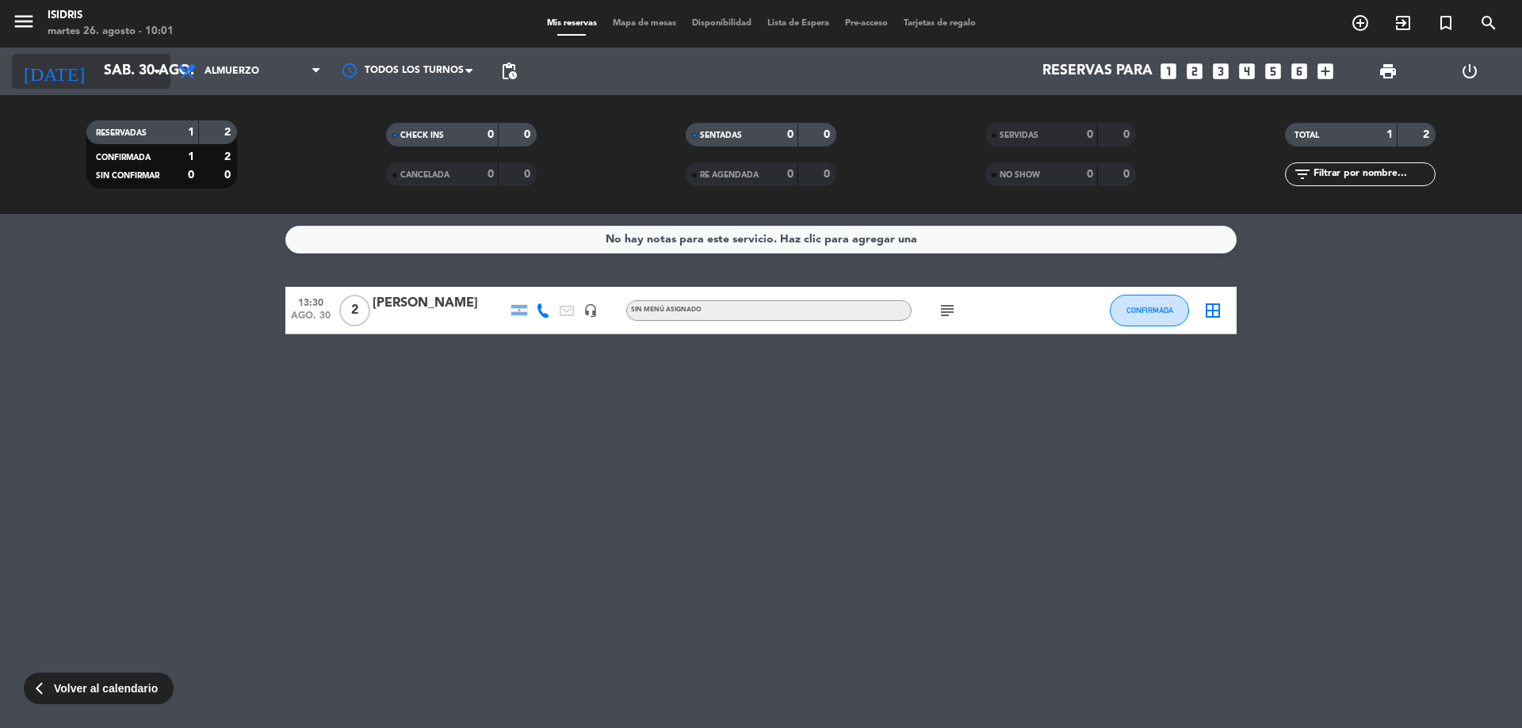
click at [109, 54] on div "[DATE] [DATE] arrow_drop_down" at bounding box center [91, 71] width 159 height 35
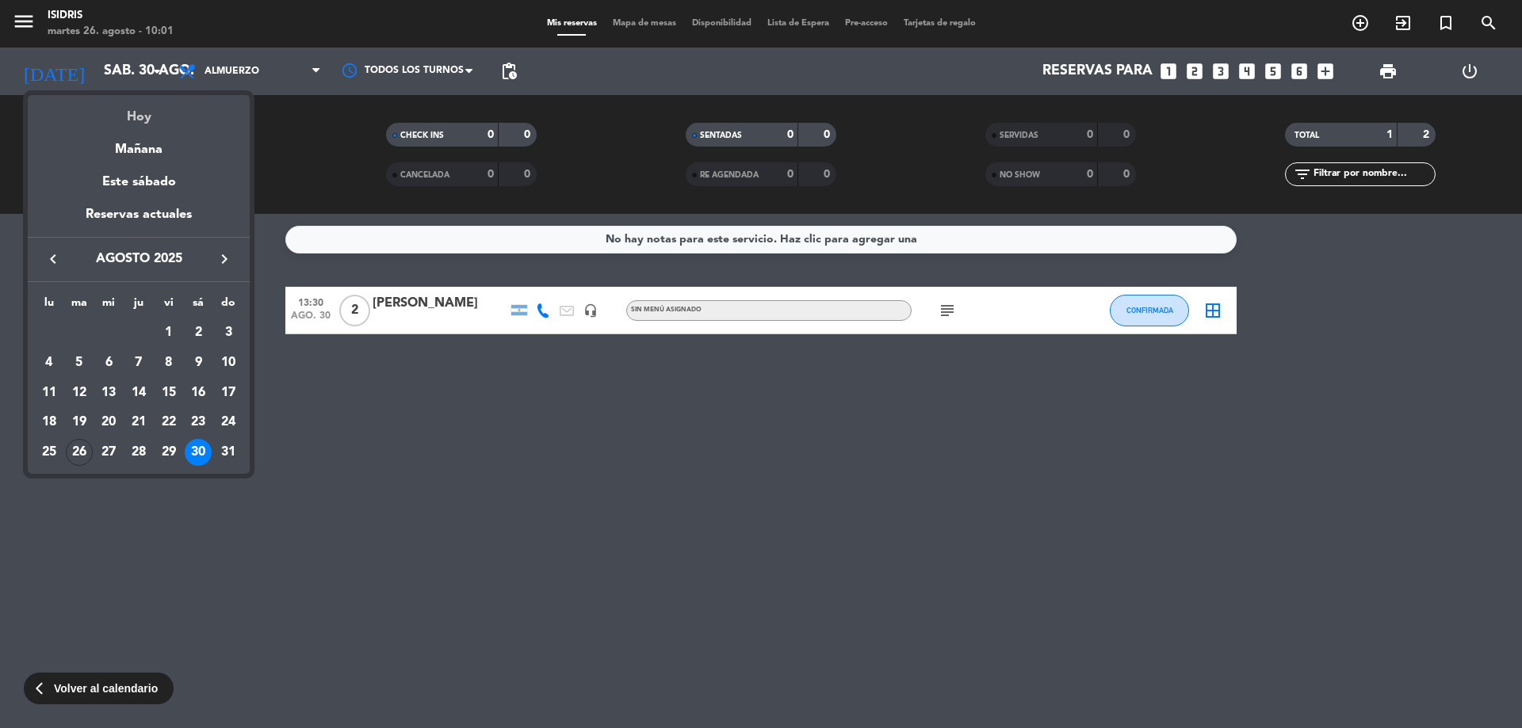
click at [124, 117] on div "Hoy" at bounding box center [139, 111] width 222 height 32
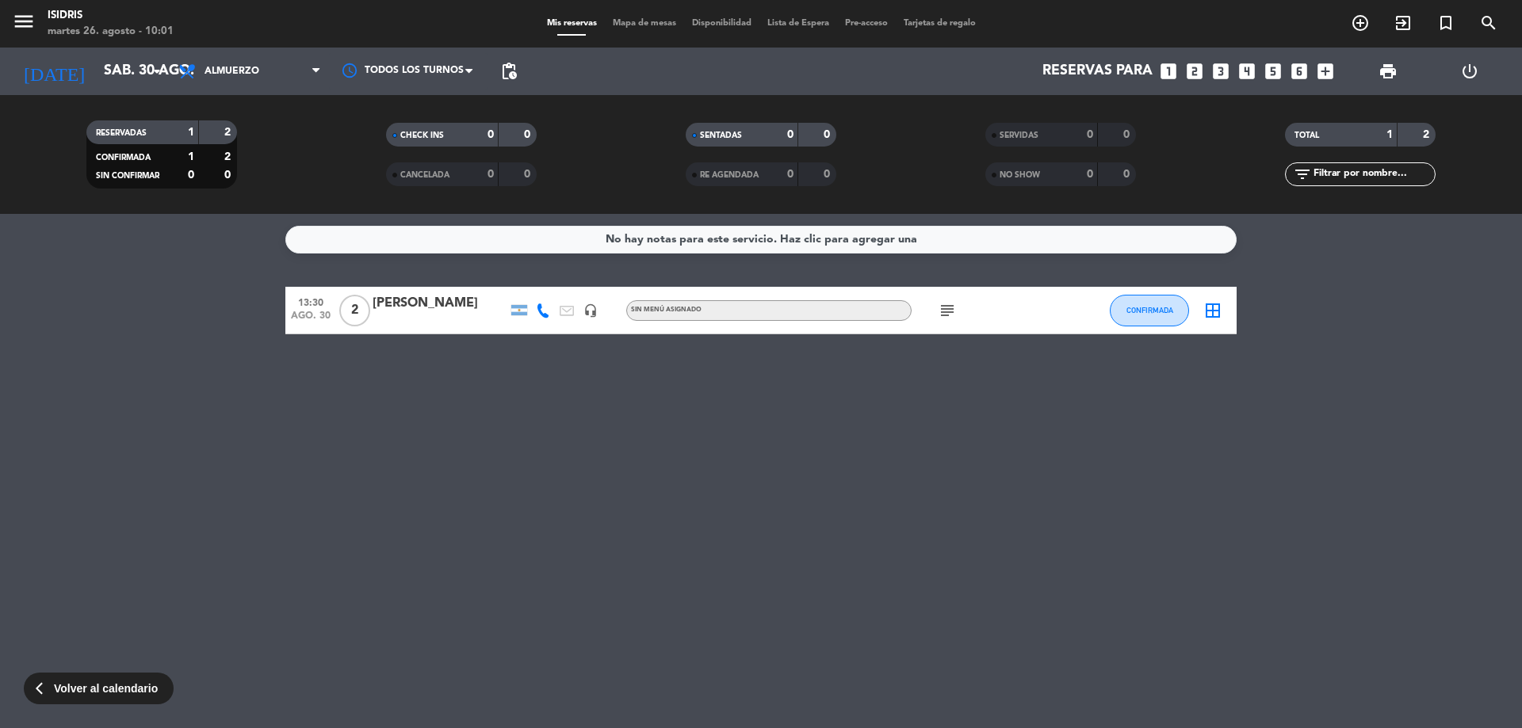
type input "[DATE]"
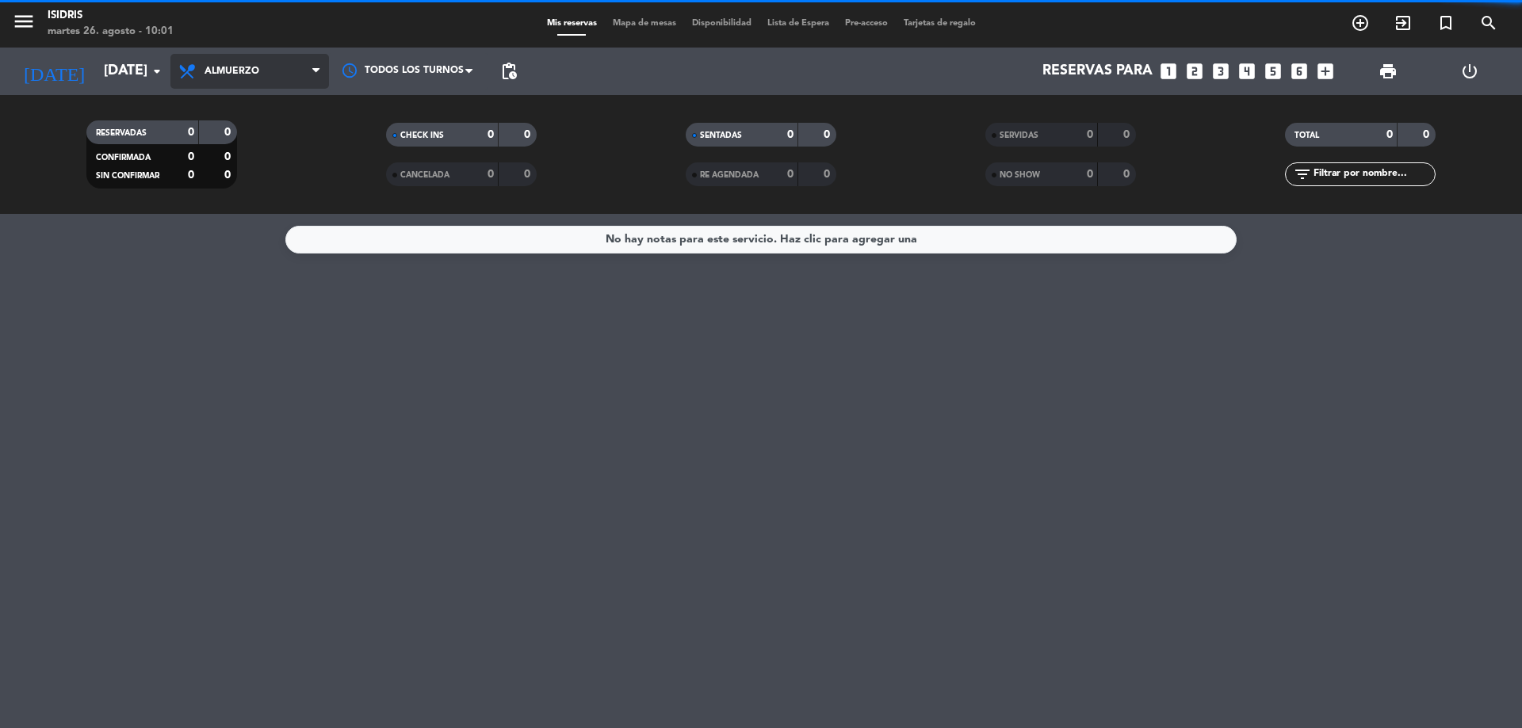
click at [203, 63] on span "Almuerzo" at bounding box center [249, 71] width 159 height 35
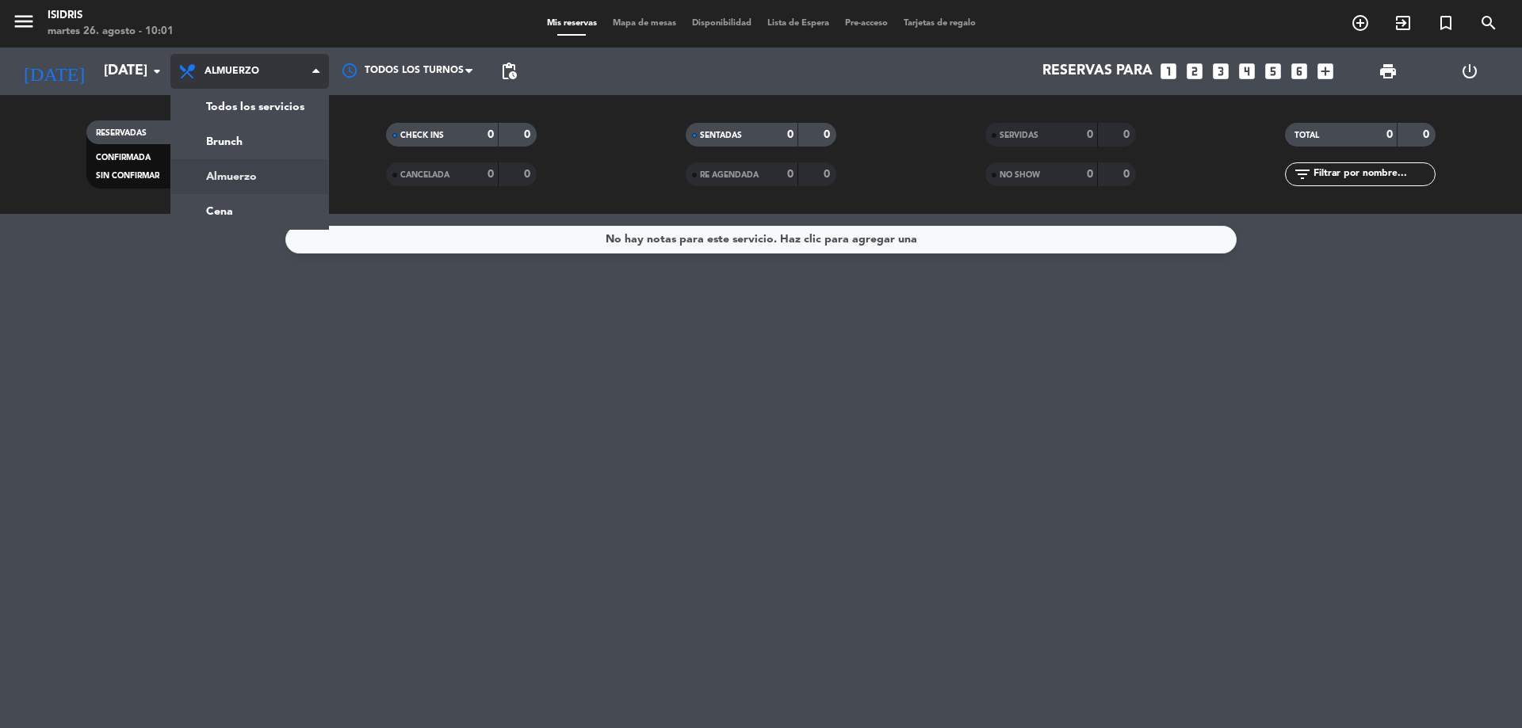
click at [218, 208] on div "menu isidris [DATE] 26. agosto - 10:01 Mis reservas Mapa de mesas Disponibilida…" at bounding box center [761, 107] width 1522 height 214
